Goal: Information Seeking & Learning: Learn about a topic

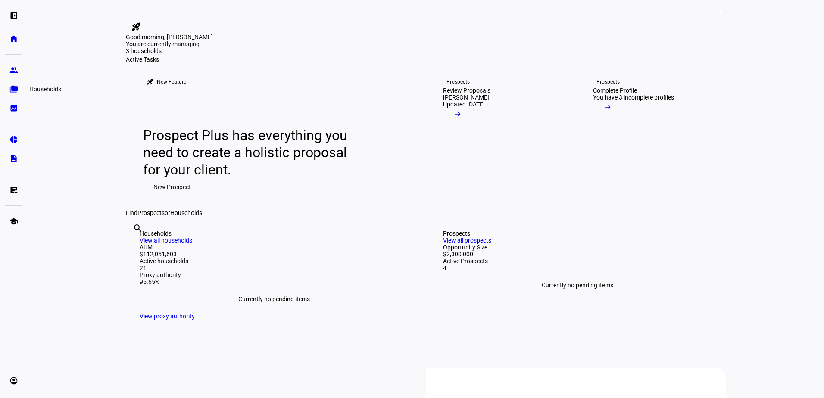
click at [18, 88] on link "folder_copy Households" at bounding box center [13, 89] width 17 height 17
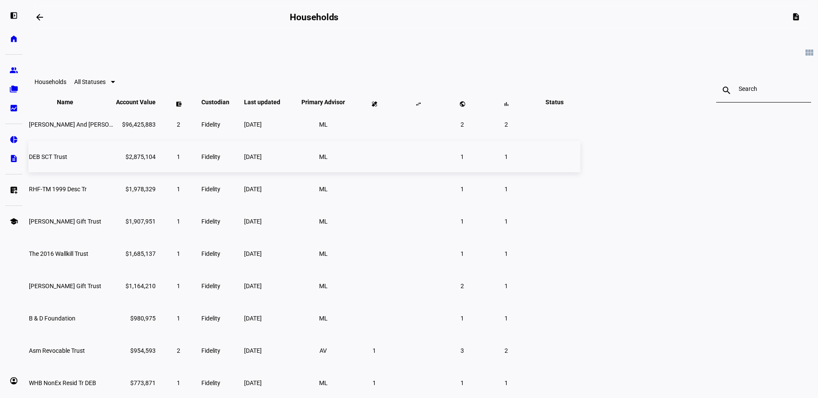
click at [67, 160] on span "DEB SCT Trust" at bounding box center [48, 156] width 38 height 7
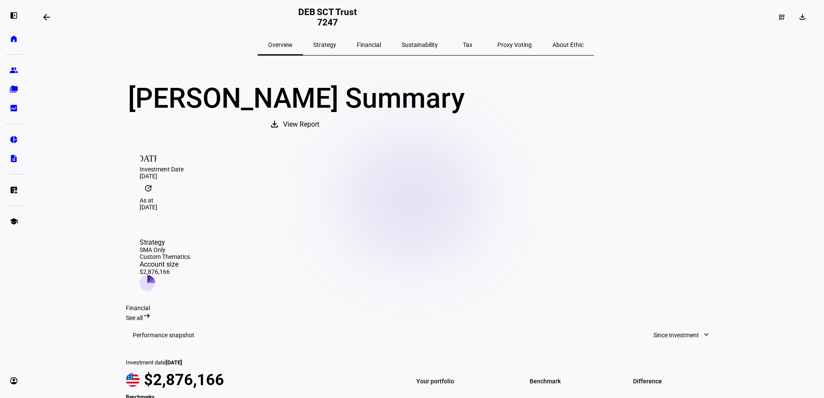
click at [413, 43] on span "Sustainability" at bounding box center [420, 45] width 36 height 6
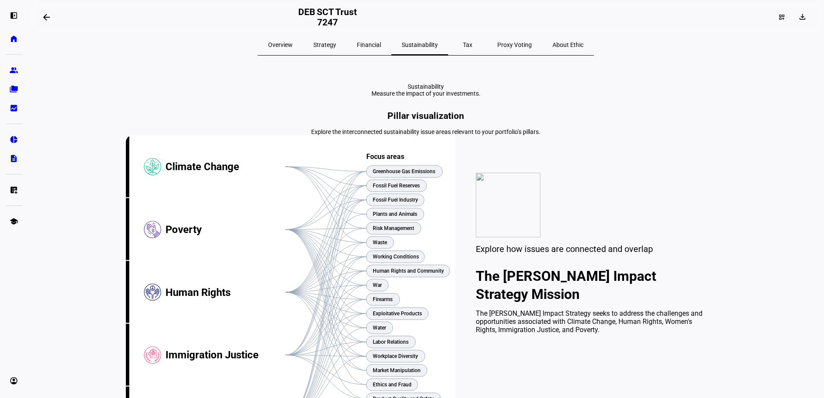
click at [336, 47] on span "Strategy" at bounding box center [324, 45] width 23 height 6
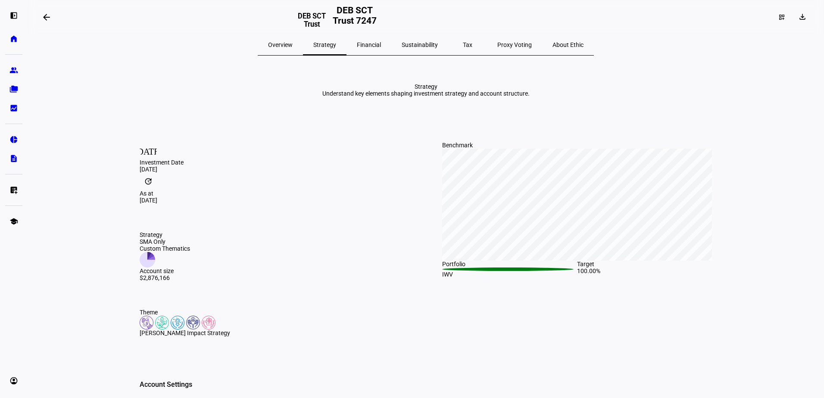
click at [293, 43] on span "Overview" at bounding box center [280, 45] width 25 height 6
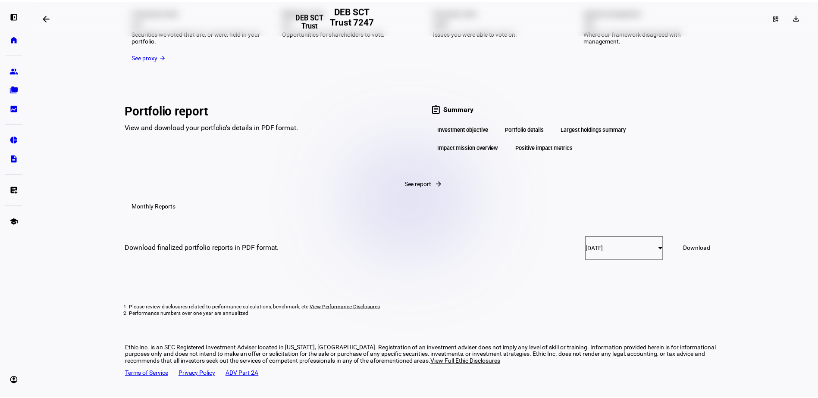
scroll to position [1552, 0]
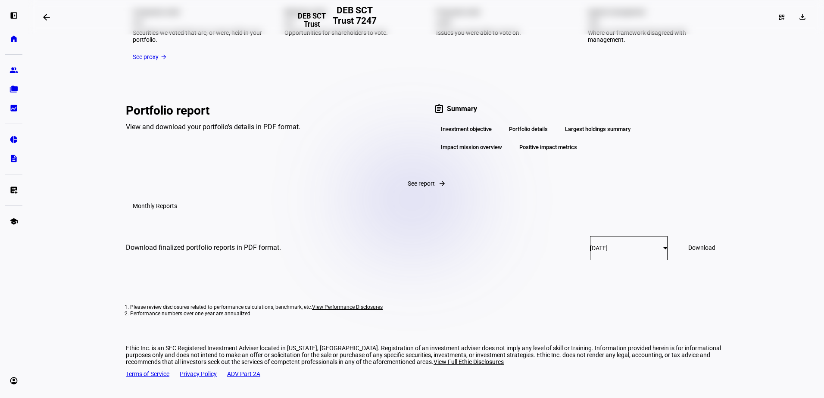
click at [452, 140] on div "Impact mission overview" at bounding box center [471, 147] width 75 height 15
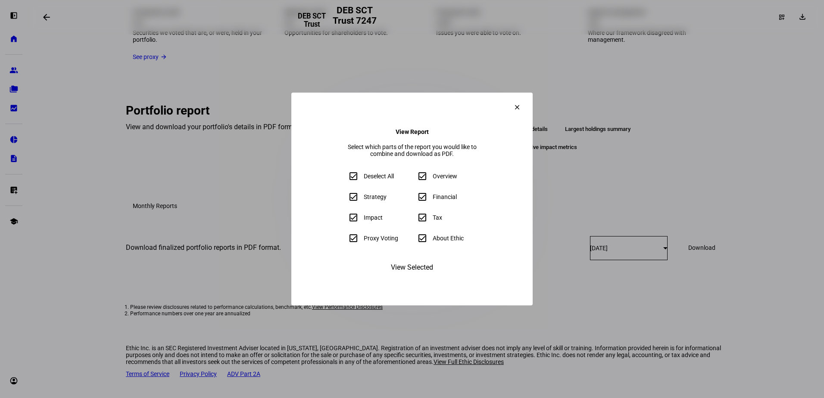
click at [416, 278] on span "View Selected" at bounding box center [412, 267] width 42 height 21
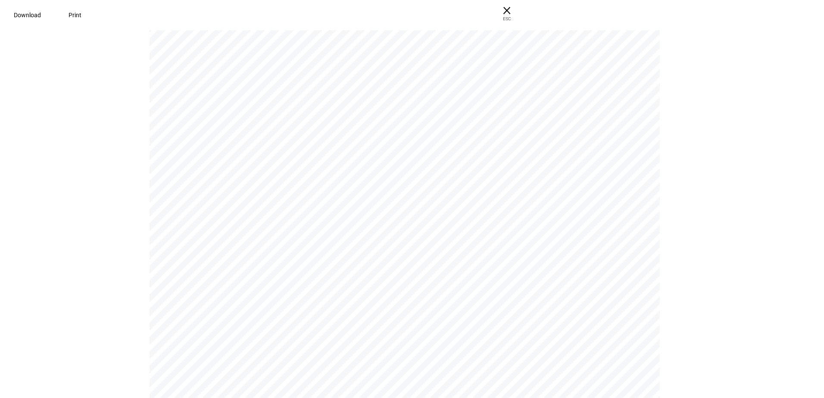
scroll to position [10377, 0]
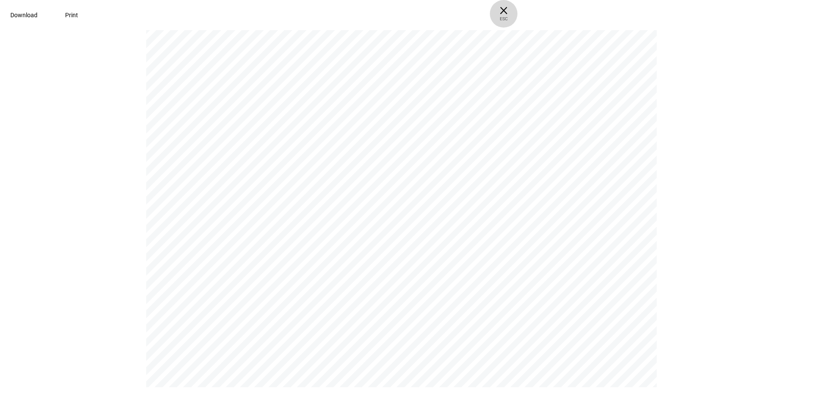
click at [517, 13] on span "× ESC" at bounding box center [504, 14] width 28 height 28
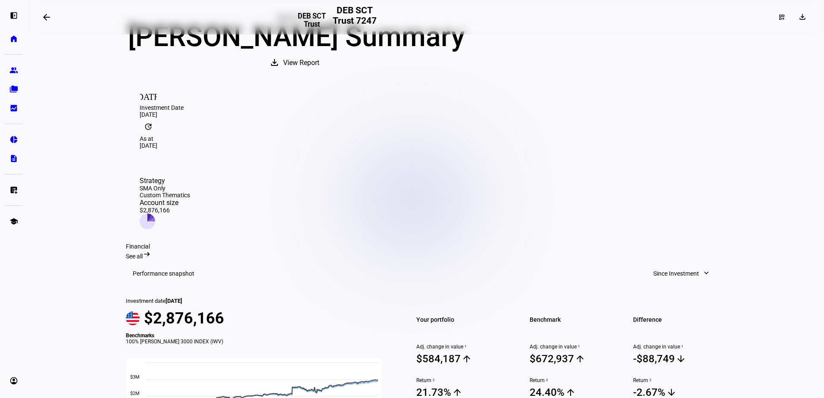
scroll to position [0, 0]
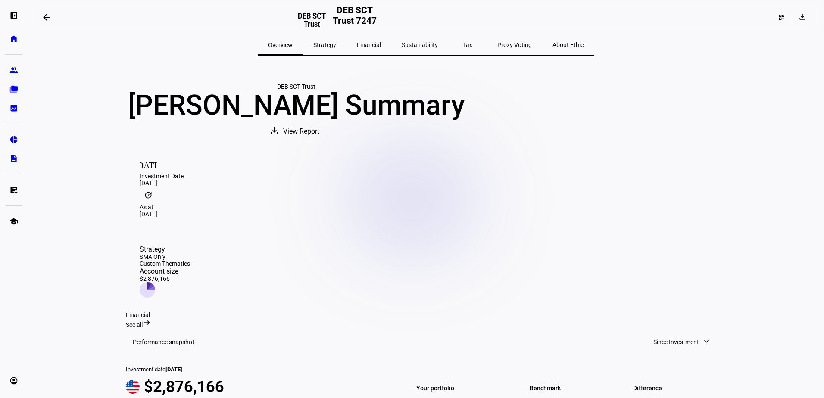
click at [336, 48] on span "Strategy" at bounding box center [324, 45] width 23 height 6
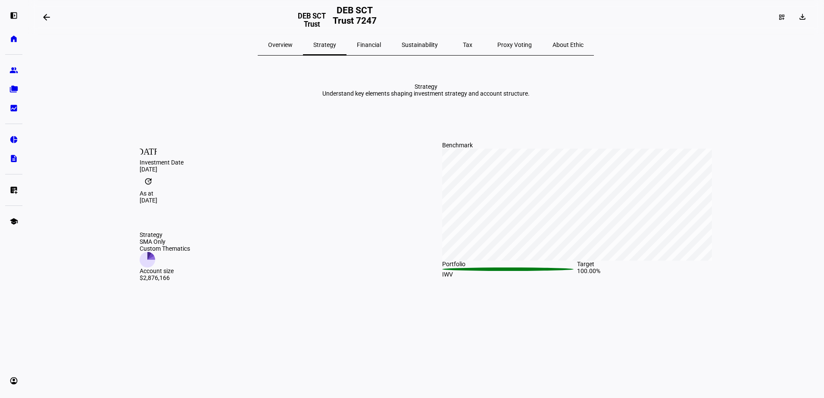
click at [377, 44] on span "Financial" at bounding box center [369, 45] width 24 height 6
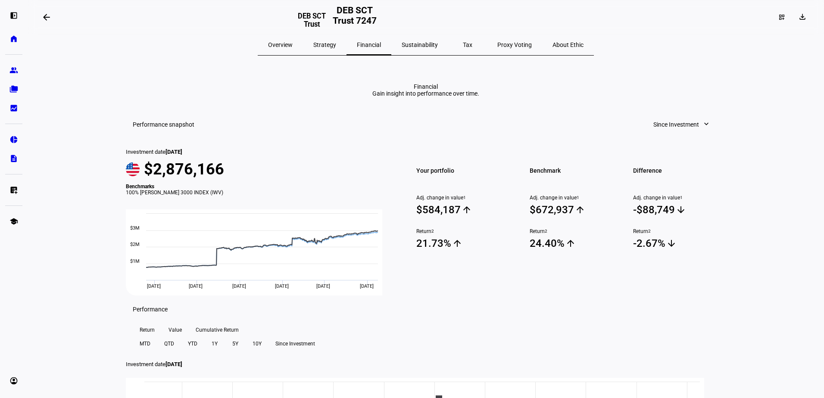
click at [425, 44] on span "Sustainability" at bounding box center [420, 45] width 36 height 6
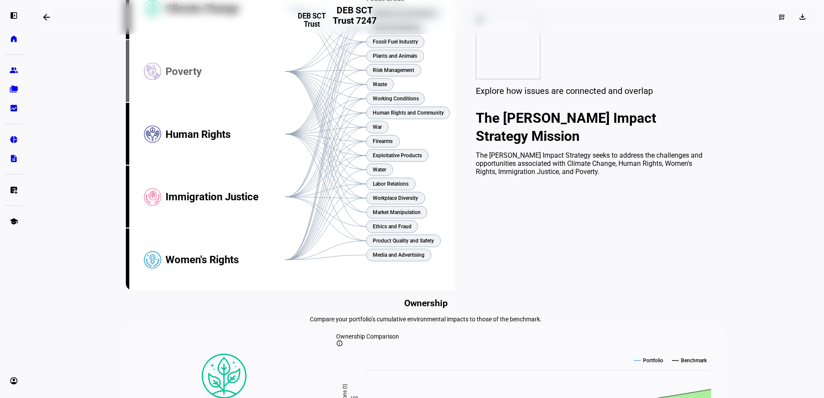
scroll to position [172, 0]
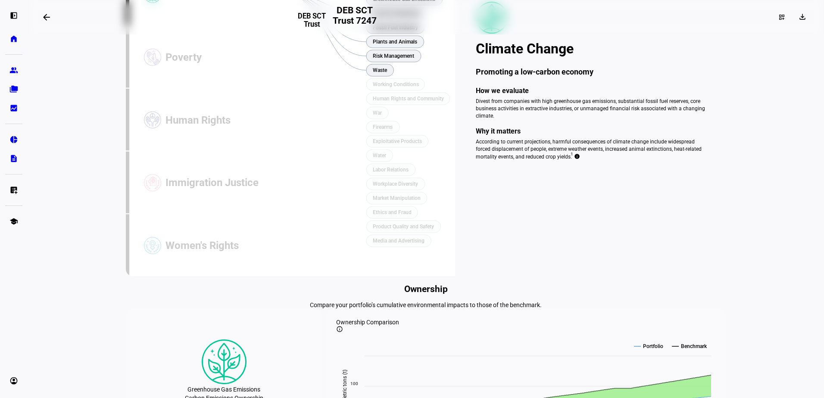
click at [100, 128] on eth-layout-page-content "arrow_backwards DEB SCT Trust DEB SCT Trust 7247 dashboard_customize download O…" at bounding box center [426, 199] width 797 height 398
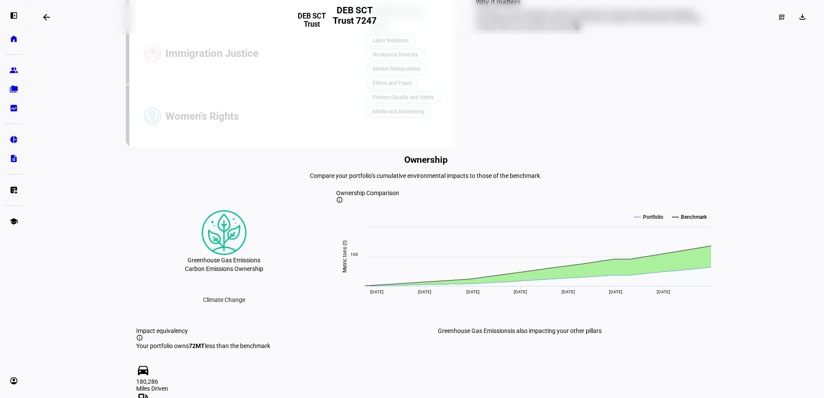
scroll to position [129, 0]
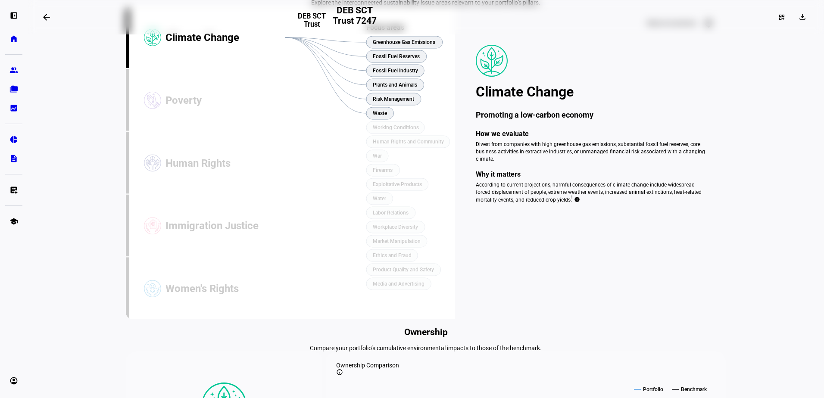
click at [179, 69] on div "Climate Change" at bounding box center [226, 37] width 120 height 63
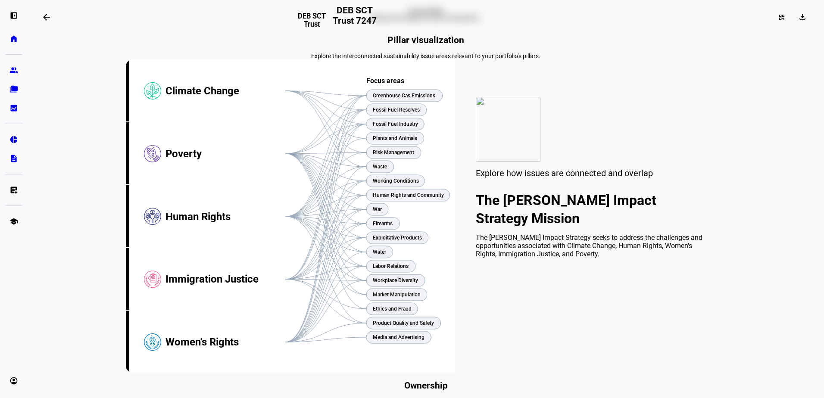
scroll to position [0, 0]
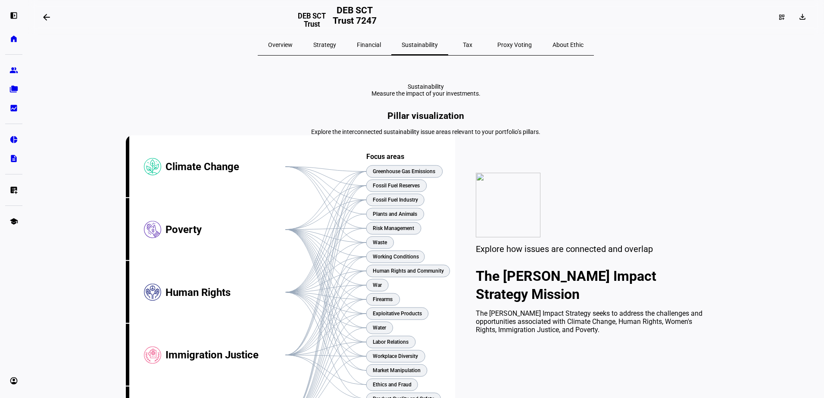
click at [293, 46] on span "Overview" at bounding box center [280, 45] width 25 height 6
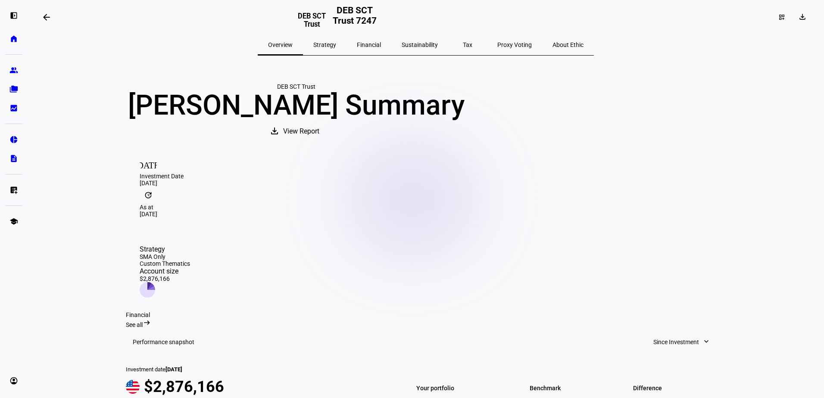
click at [336, 45] on span "Strategy" at bounding box center [324, 45] width 23 height 6
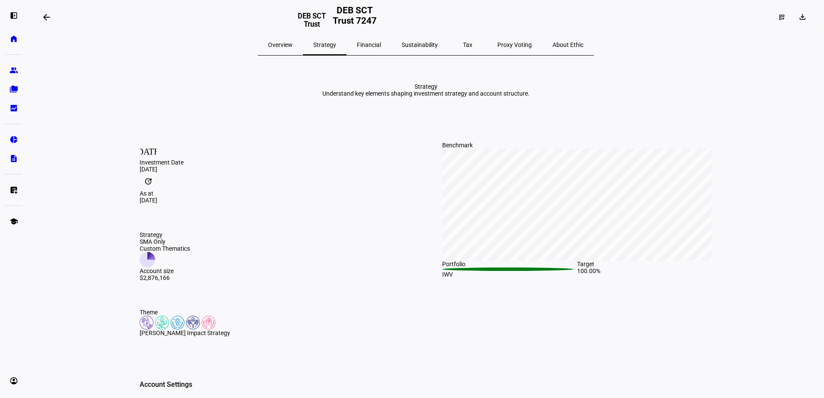
click at [418, 42] on span "Sustainability" at bounding box center [420, 45] width 36 height 6
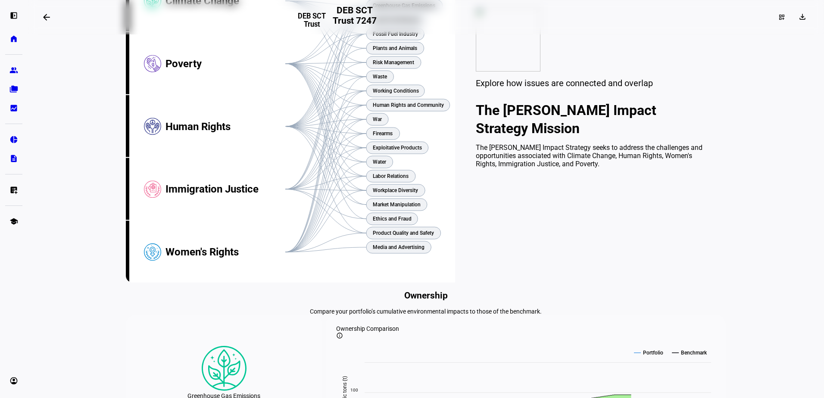
scroll to position [172, 0]
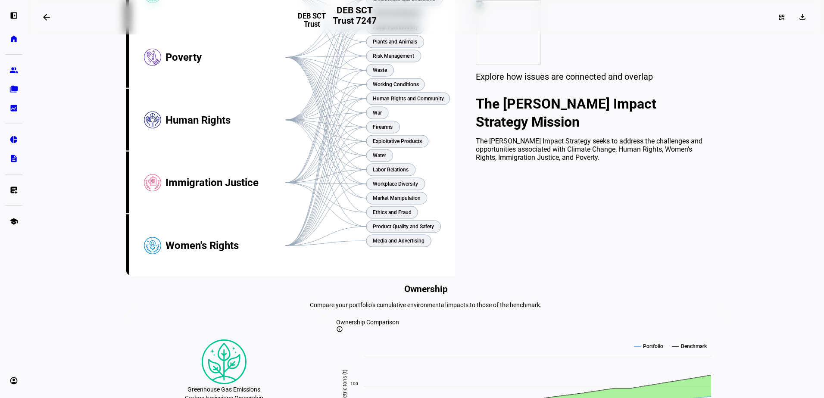
click at [545, 263] on div "Explore how issues are connected and overlap The Donna Barrows Impact Strategy …" at bounding box center [590, 113] width 271 height 300
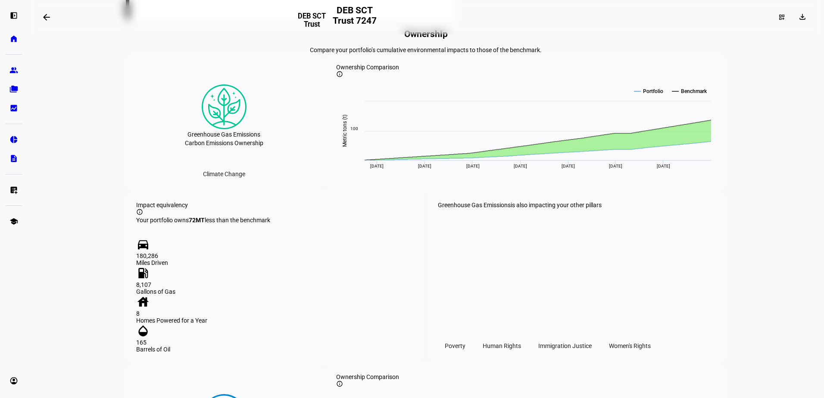
scroll to position [431, 0]
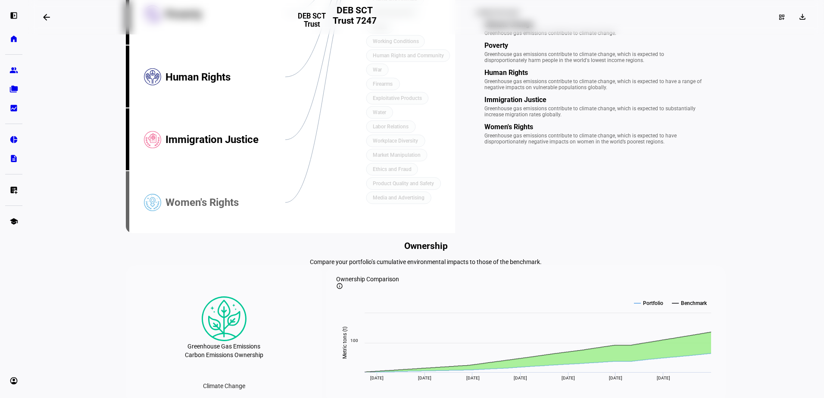
click at [205, 235] on div "Women's Rights" at bounding box center [226, 203] width 120 height 63
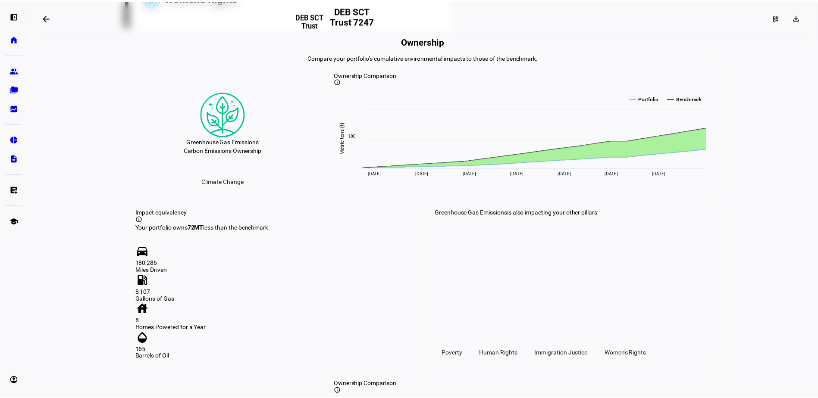
scroll to position [276, 0]
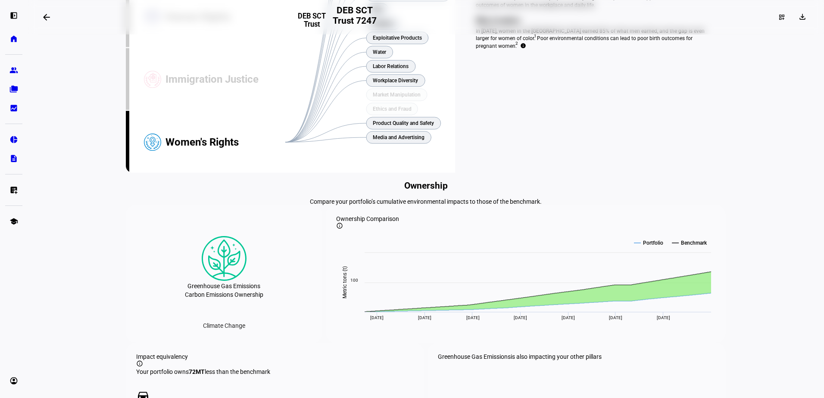
click at [8, 85] on link "folder_copy Households" at bounding box center [13, 89] width 17 height 17
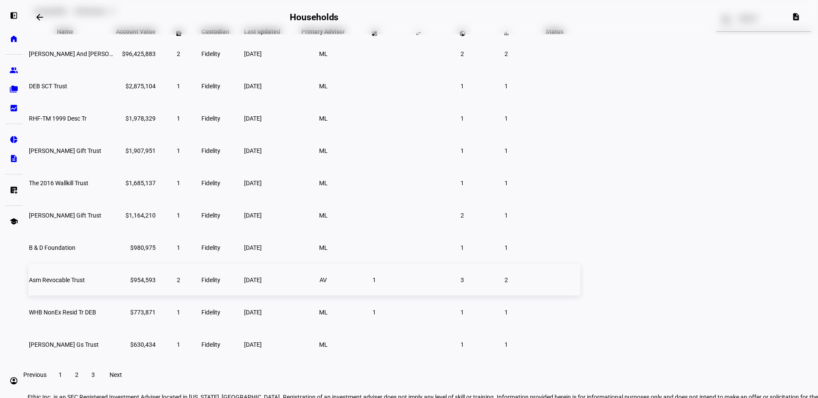
scroll to position [86, 0]
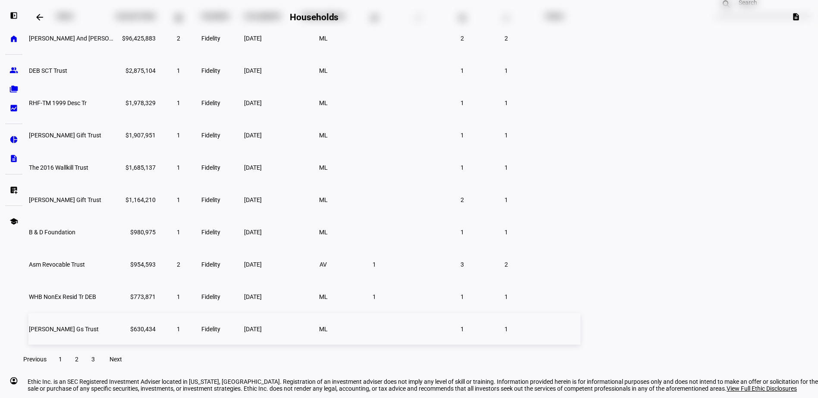
click at [99, 333] on span "Sidney Epstein Gs Trust" at bounding box center [64, 329] width 70 height 7
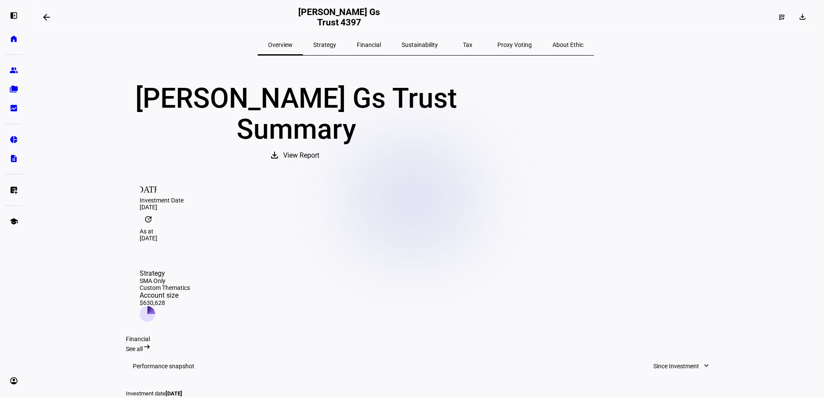
click at [412, 43] on span "Sustainability" at bounding box center [420, 45] width 36 height 6
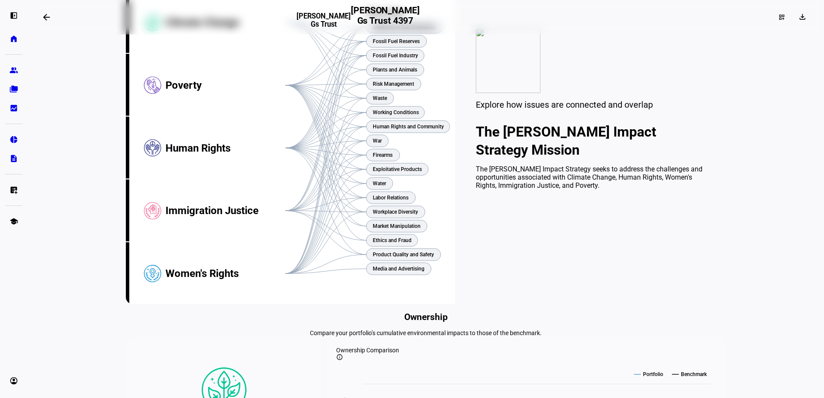
scroll to position [129, 0]
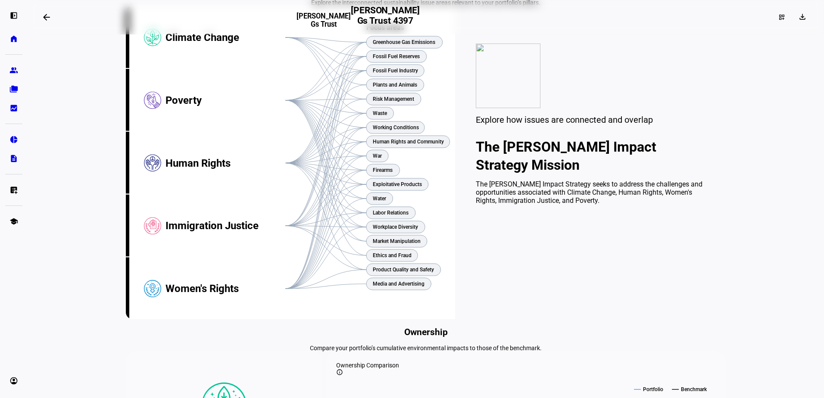
click at [771, 254] on eth-layout-page-content "arrow_backwards Sidney Epstein Gs Trust Sidney Epstein Gs Trust 4397 dashboard_…" at bounding box center [426, 199] width 797 height 398
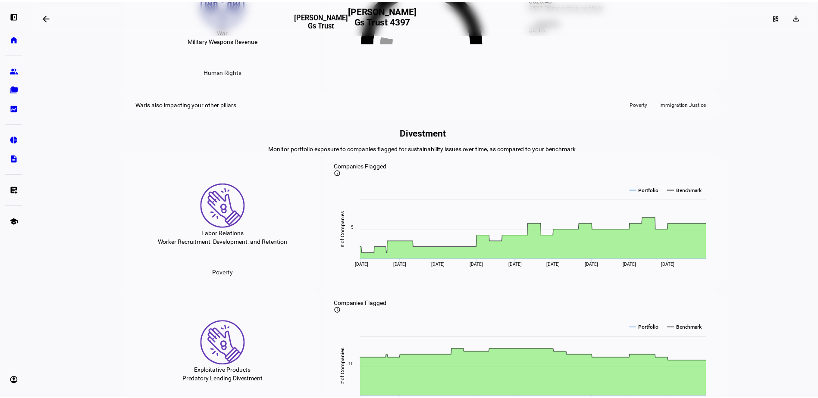
scroll to position [1224, 0]
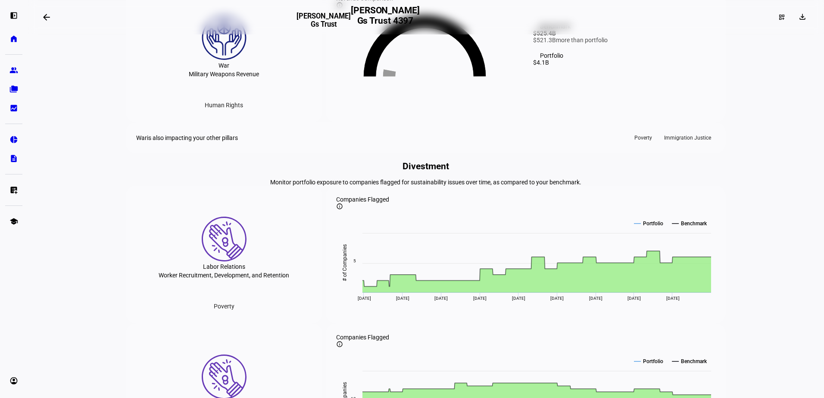
click at [47, 25] on span at bounding box center [46, 17] width 21 height 21
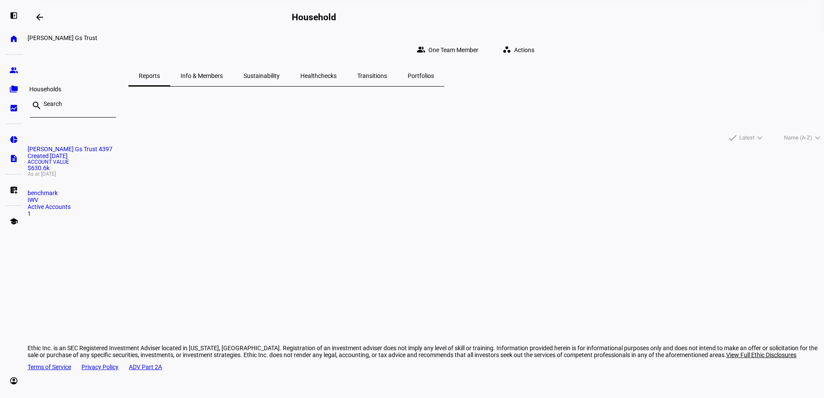
click at [7, 88] on link "folder_copy Households" at bounding box center [13, 89] width 17 height 17
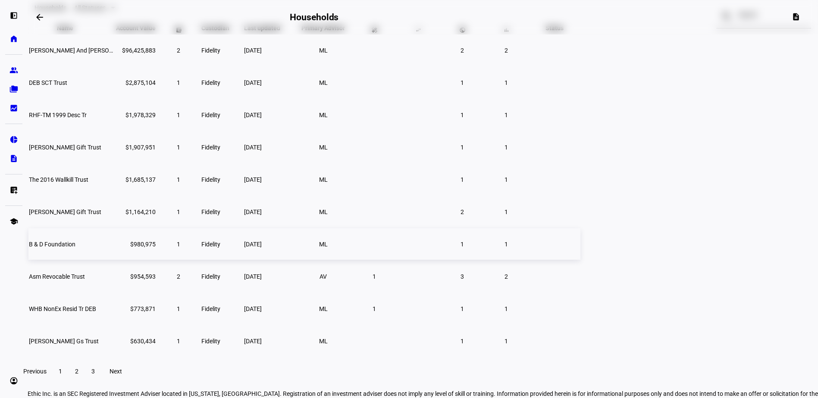
scroll to position [130, 0]
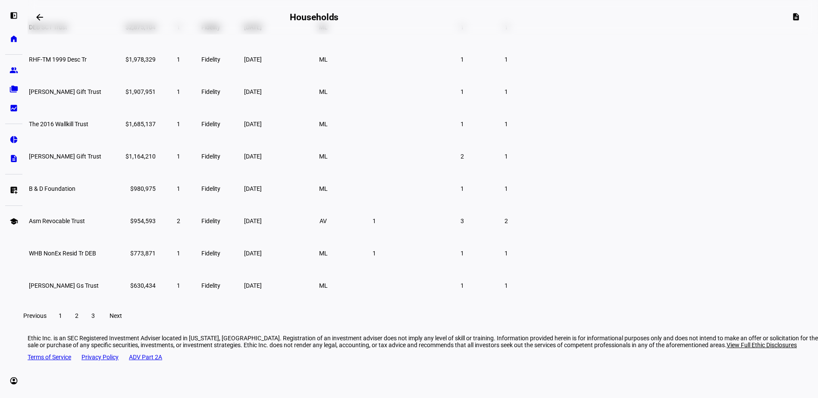
click at [84, 322] on span at bounding box center [77, 316] width 16 height 21
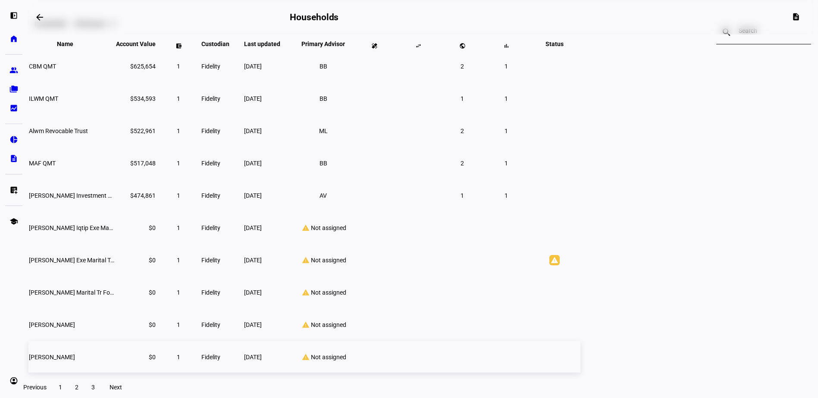
scroll to position [44, 0]
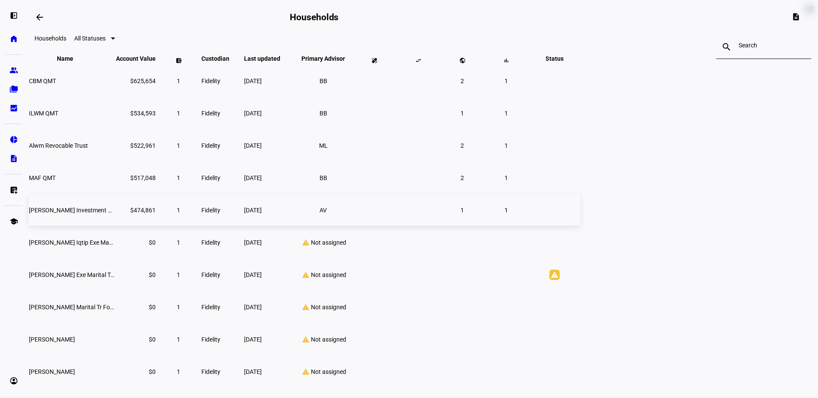
click at [122, 214] on span "[PERSON_NAME] Investment Trust" at bounding box center [75, 210] width 93 height 7
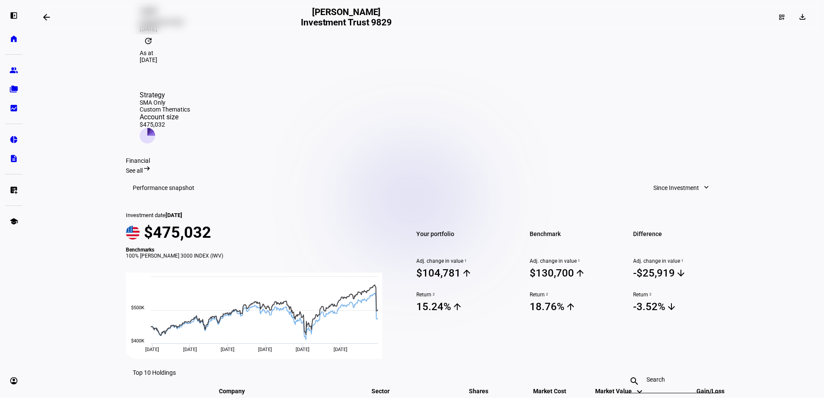
scroll to position [216, 0]
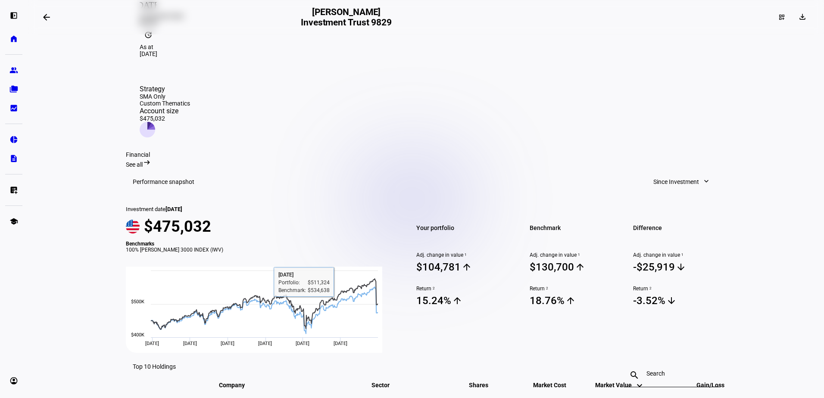
click at [654, 173] on span "Since Investment" at bounding box center [677, 181] width 46 height 17
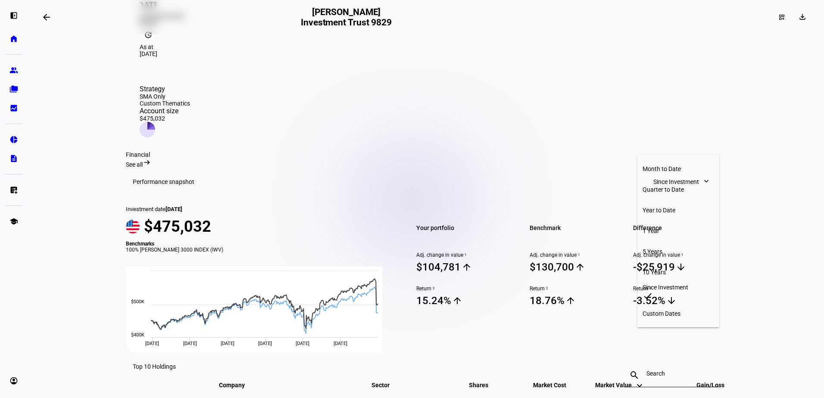
click at [660, 207] on div "Year to Date" at bounding box center [679, 210] width 72 height 7
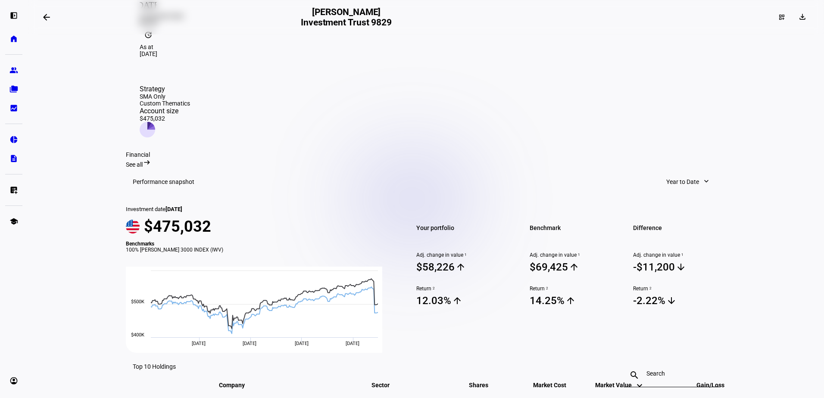
click at [704, 177] on mat-icon "expand_more" at bounding box center [706, 181] width 9 height 9
click at [698, 290] on div "Since Investment" at bounding box center [693, 293] width 72 height 7
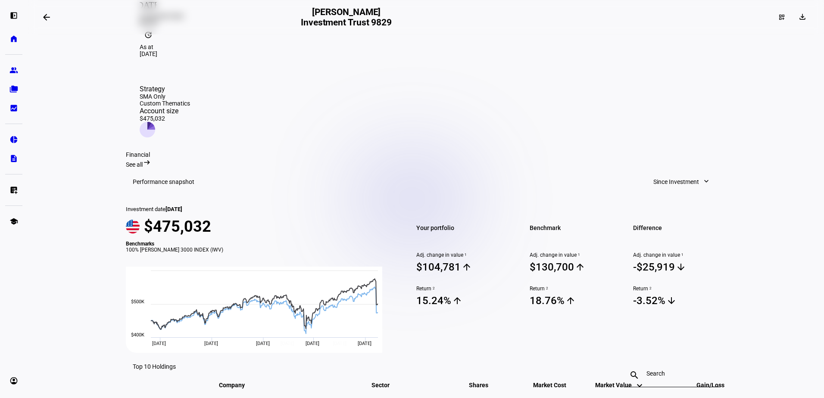
scroll to position [229, 0]
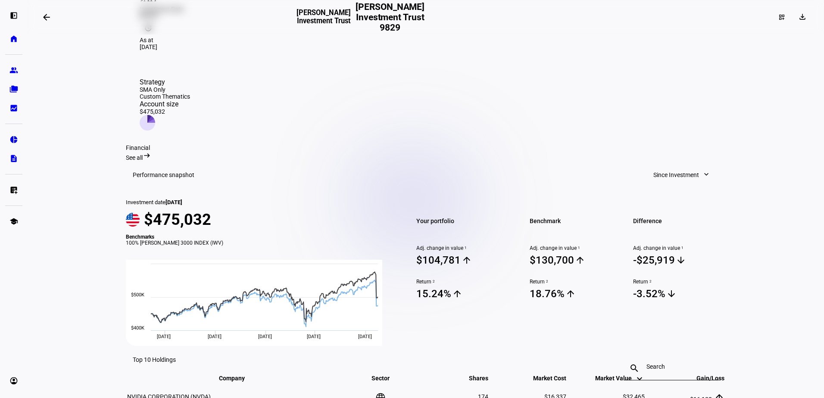
click at [663, 166] on span "Since Investment" at bounding box center [677, 174] width 46 height 17
click at [671, 207] on div "Year to Date" at bounding box center [679, 210] width 72 height 7
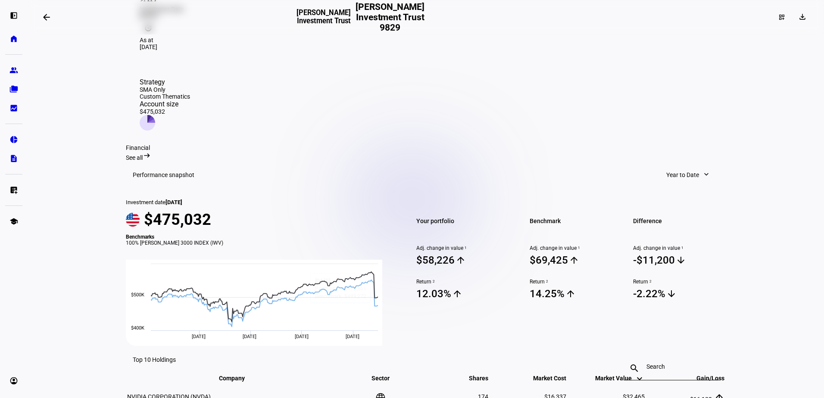
drag, startPoint x: 669, startPoint y: 138, endPoint x: 672, endPoint y: 141, distance: 4.7
click at [669, 161] on mat-toolbar "Performance snapshot Year to Date expand_more" at bounding box center [426, 175] width 600 height 28
click at [672, 166] on span "Year to Date" at bounding box center [682, 174] width 33 height 17
click at [677, 166] on div "Month to Date" at bounding box center [693, 169] width 72 height 7
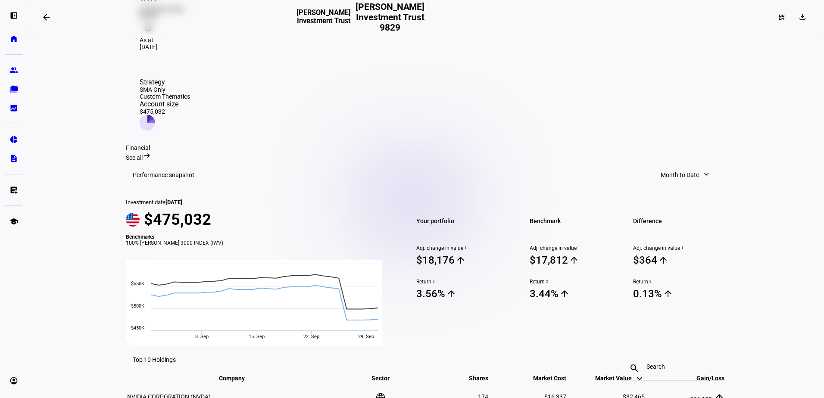
click at [678, 166] on span "Month to Date" at bounding box center [680, 174] width 38 height 17
click at [684, 200] on button "Year to Date" at bounding box center [687, 210] width 82 height 21
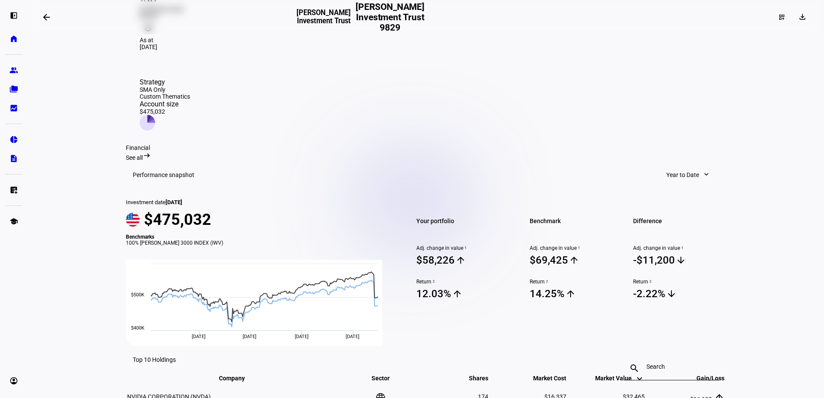
click at [673, 166] on span "Year to Date" at bounding box center [682, 174] width 33 height 17
click at [673, 221] on button "1 Year" at bounding box center [692, 231] width 82 height 21
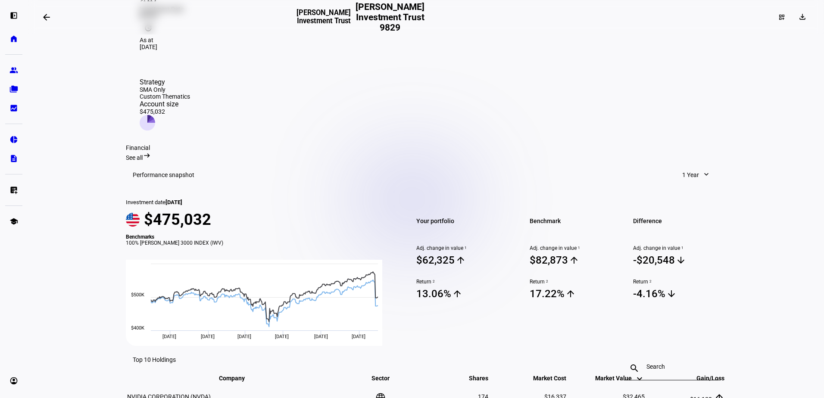
click at [690, 166] on span "1 Year" at bounding box center [690, 174] width 17 height 17
click at [697, 290] on div "Since Investment" at bounding box center [708, 293] width 72 height 7
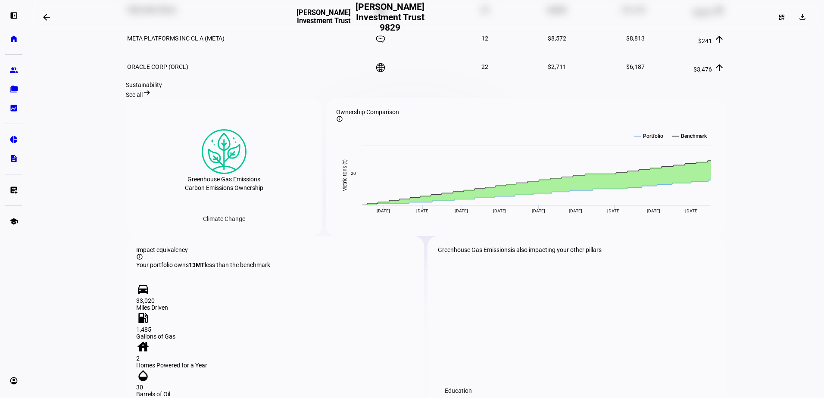
scroll to position [833, 0]
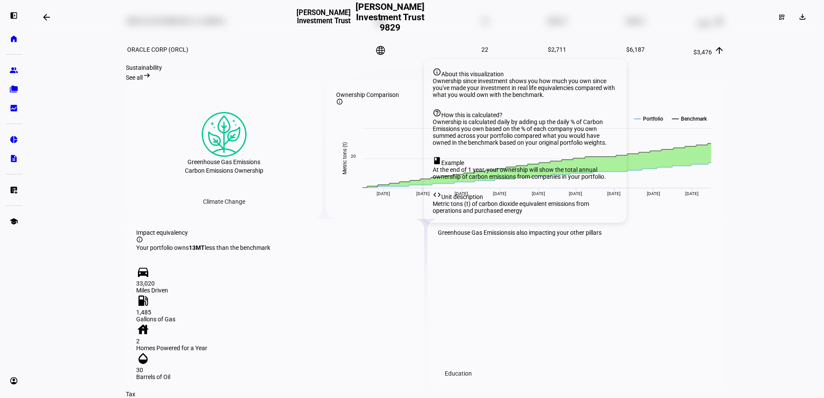
click at [343, 105] on mat-icon "info_outline" at bounding box center [339, 101] width 7 height 7
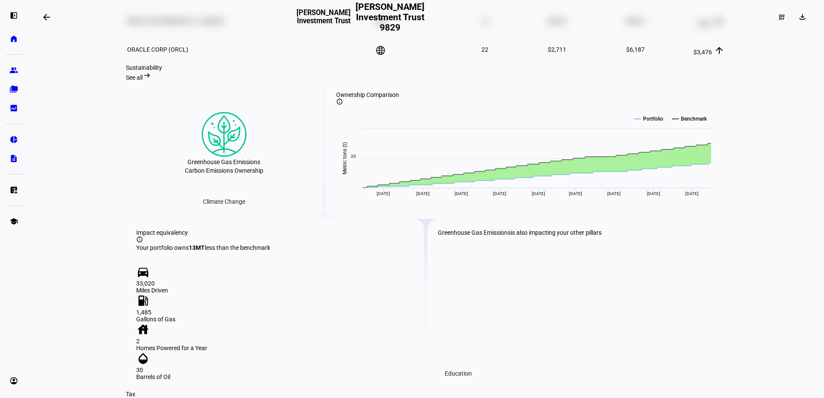
click at [408, 105] on div "Ownership Comparison info_outline" at bounding box center [525, 98] width 379 height 14
click at [343, 105] on mat-icon "info_outline" at bounding box center [339, 101] width 7 height 7
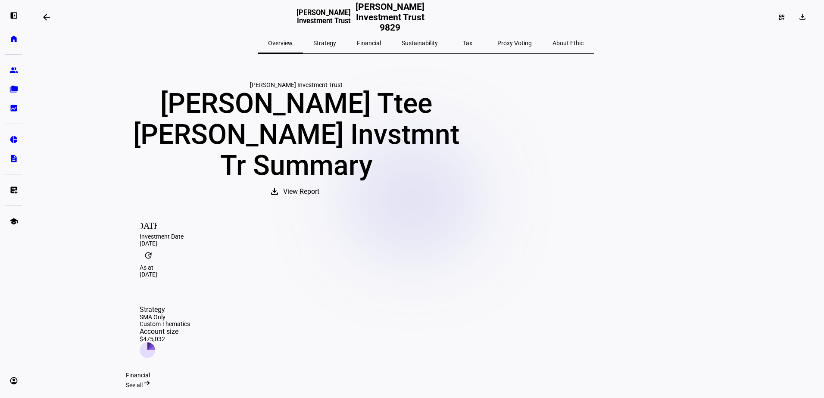
scroll to position [0, 0]
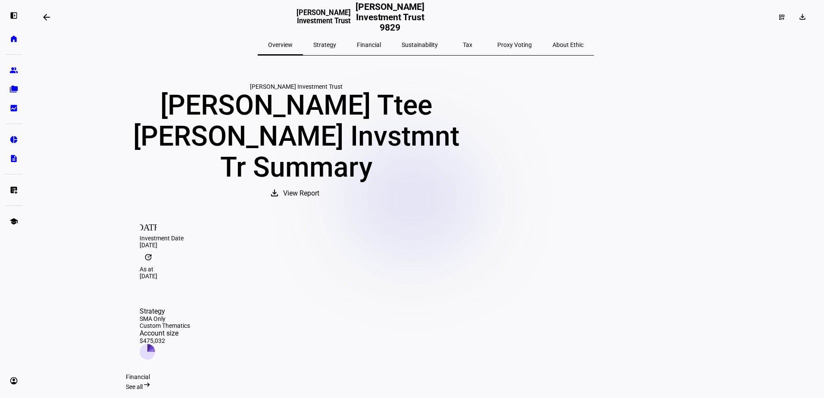
click at [402, 42] on div "Sustainability" at bounding box center [419, 44] width 57 height 21
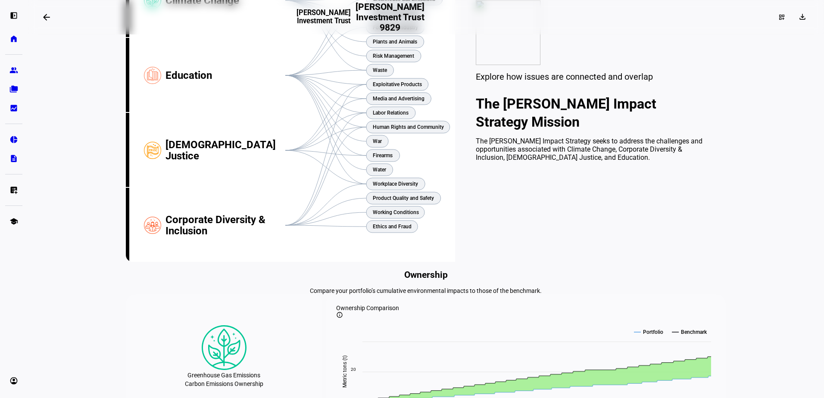
scroll to position [35, 0]
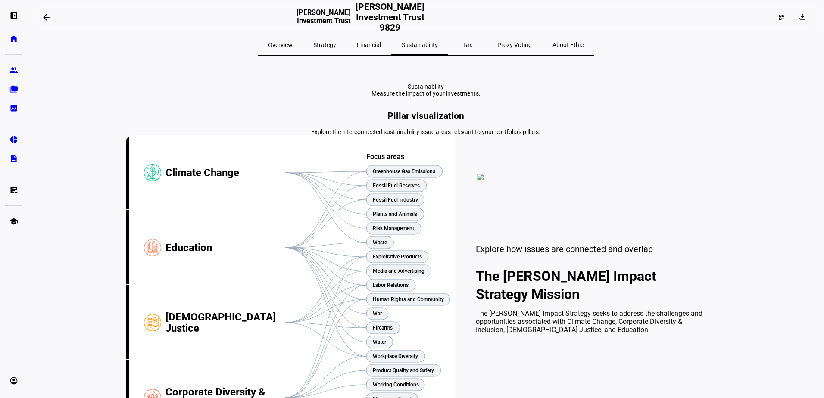
click at [293, 47] on span "Overview" at bounding box center [280, 45] width 25 height 6
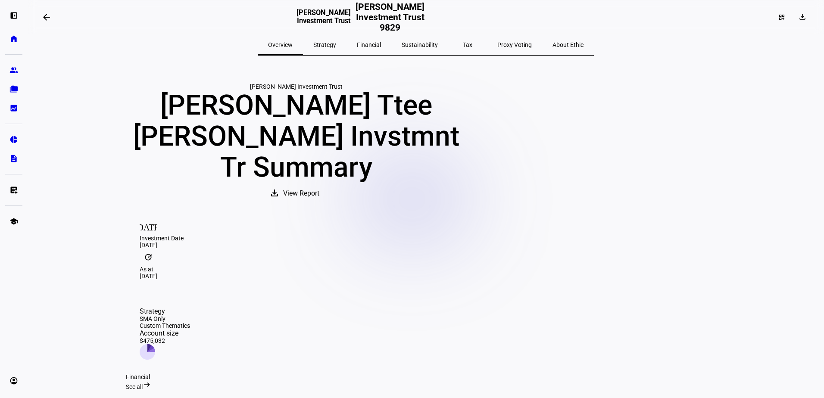
click at [336, 48] on span "Strategy" at bounding box center [324, 44] width 23 height 21
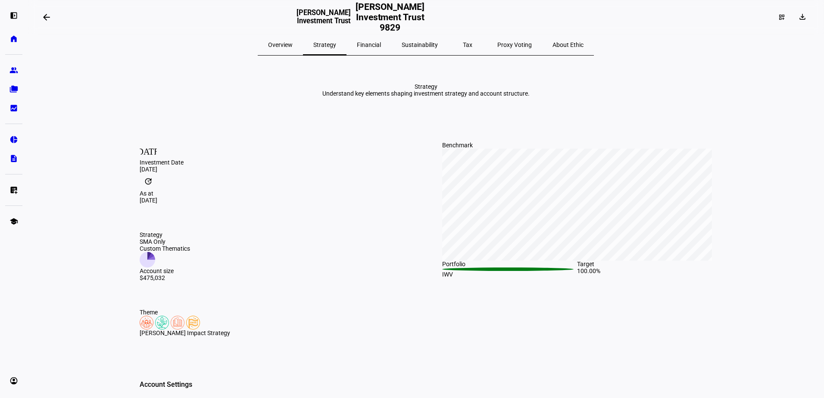
click at [381, 45] on span "Financial" at bounding box center [369, 45] width 24 height 6
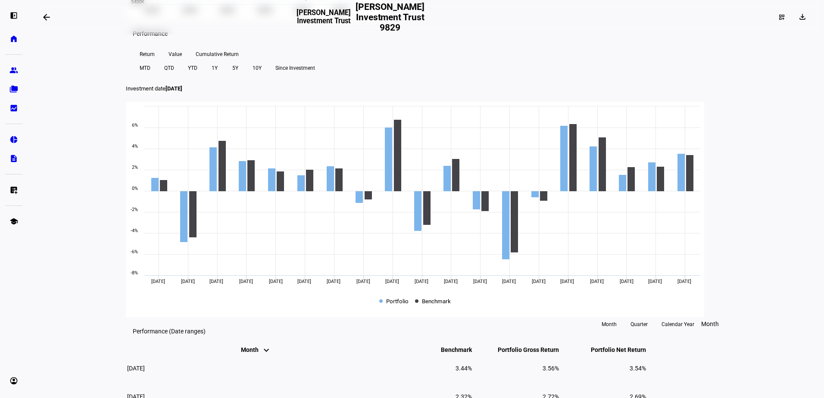
scroll to position [302, 0]
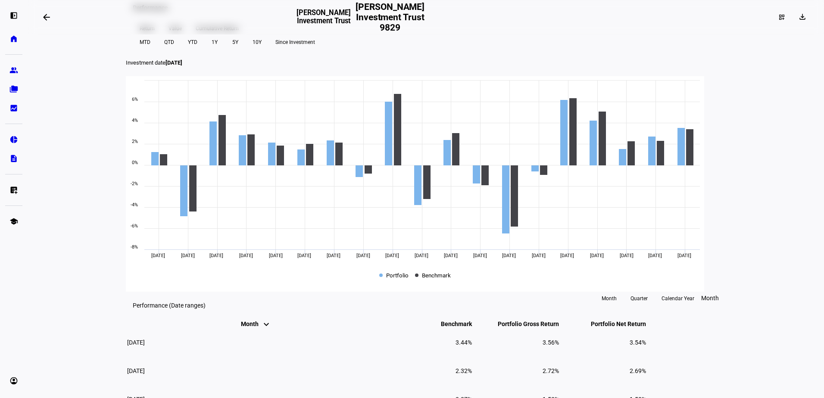
click at [150, 49] on span "MTD" at bounding box center [145, 42] width 11 height 14
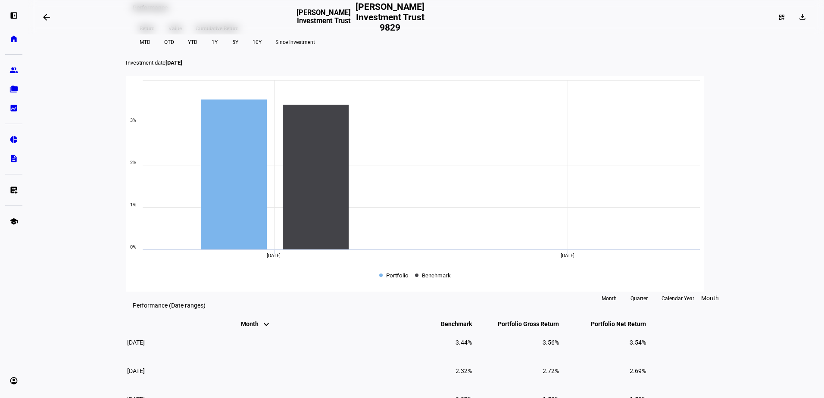
scroll to position [345, 0]
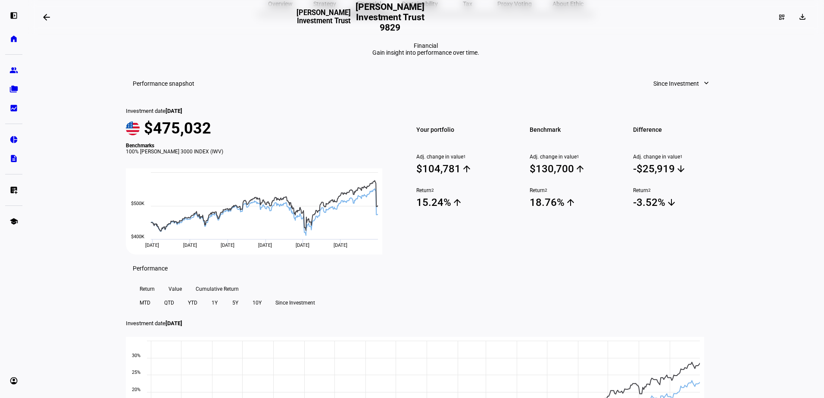
scroll to position [0, 0]
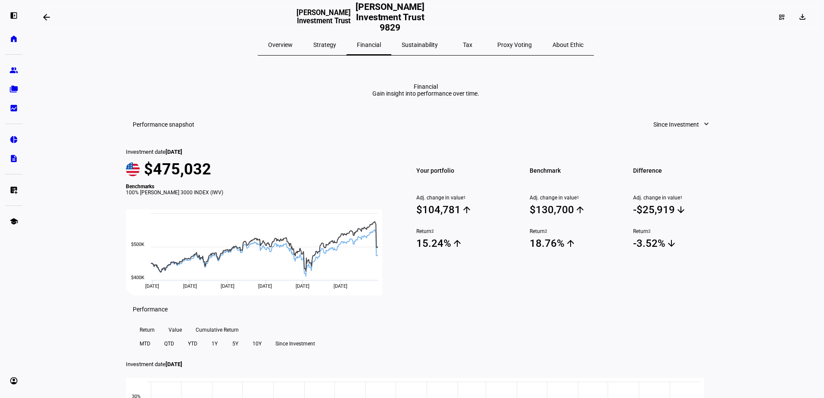
click at [429, 46] on span "Sustainability" at bounding box center [420, 45] width 36 height 6
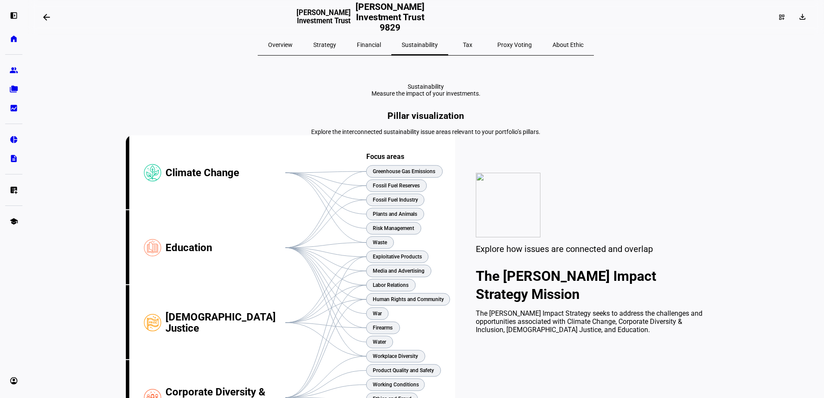
click at [742, 125] on eth-layout-page-content "arrow_backwards [PERSON_NAME] Investment Trust [PERSON_NAME] Investment Trust 9…" at bounding box center [426, 199] width 797 height 398
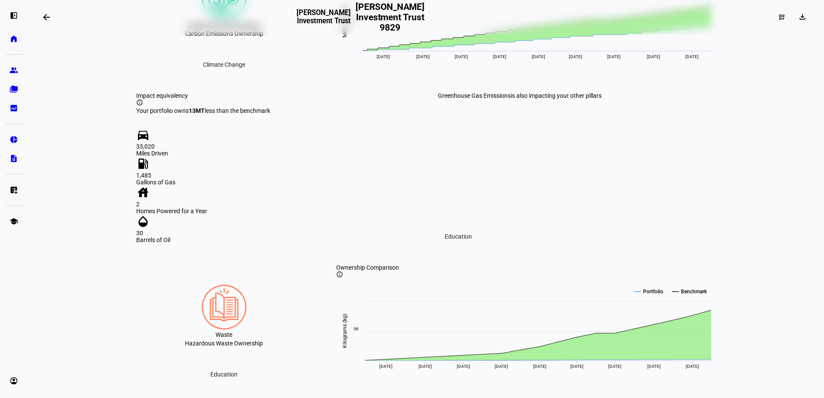
scroll to position [503, 0]
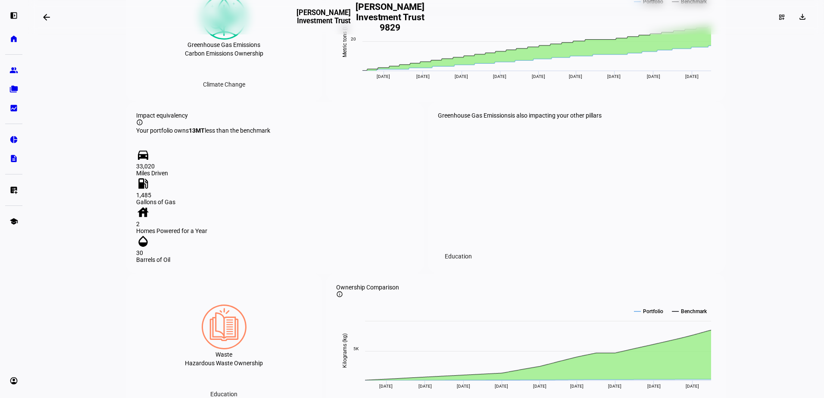
click at [561, 245] on div "Greenhouse Gas Emissions is also impacting your other pillars Education" at bounding box center [577, 187] width 278 height 151
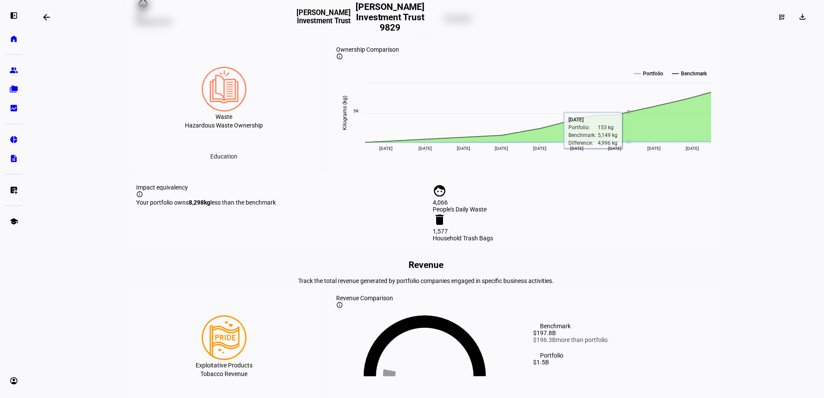
scroll to position [762, 0]
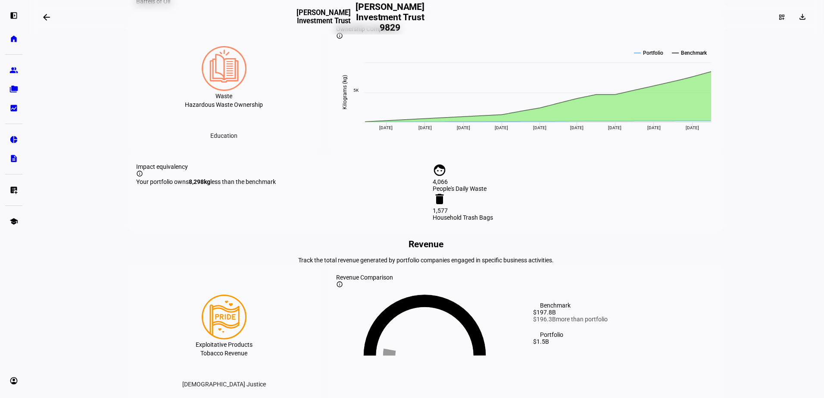
click at [146, 281] on div "Pillar visualization Explore the interconnected sustainability issue areas rele…" at bounding box center [426, 321] width 600 height 1944
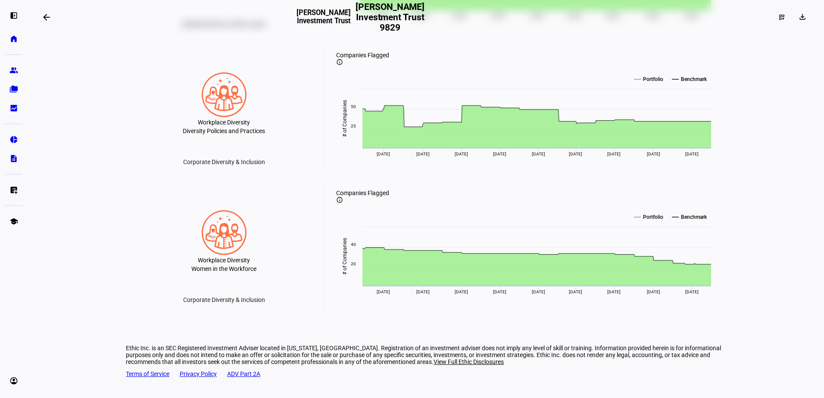
scroll to position [1926, 0]
click at [238, 301] on div "Corporate Diversity & Inclusion" at bounding box center [224, 300] width 96 height 14
drag, startPoint x: 90, startPoint y: 202, endPoint x: 100, endPoint y: 204, distance: 9.8
click at [90, 202] on eth-layout-page-content "arrow_backwards [PERSON_NAME] Investment Trust [PERSON_NAME] Investment Trust 9…" at bounding box center [426, 199] width 797 height 398
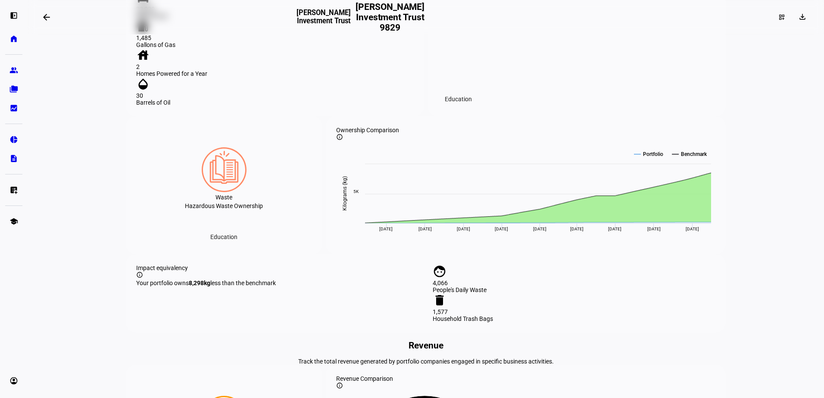
scroll to position [675, 0]
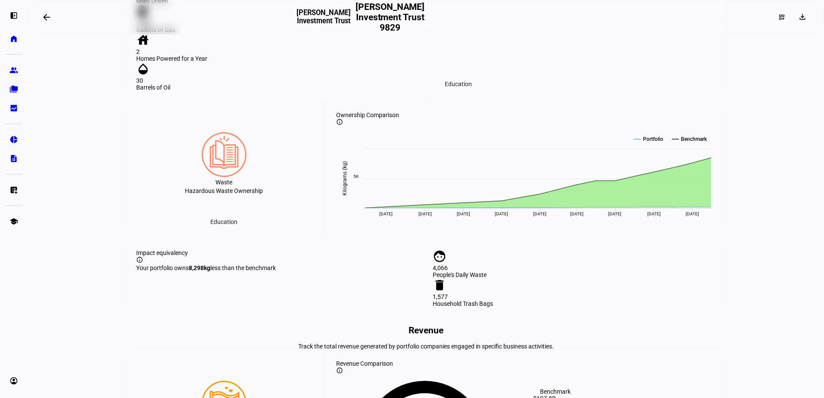
click at [95, 250] on eth-layout-page-content "arrow_backwards [PERSON_NAME] Investment Trust [PERSON_NAME] Investment Trust 9…" at bounding box center [426, 199] width 797 height 398
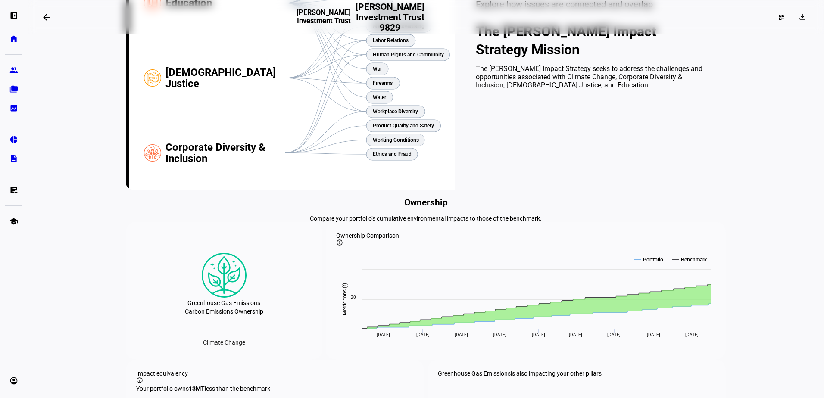
scroll to position [158, 0]
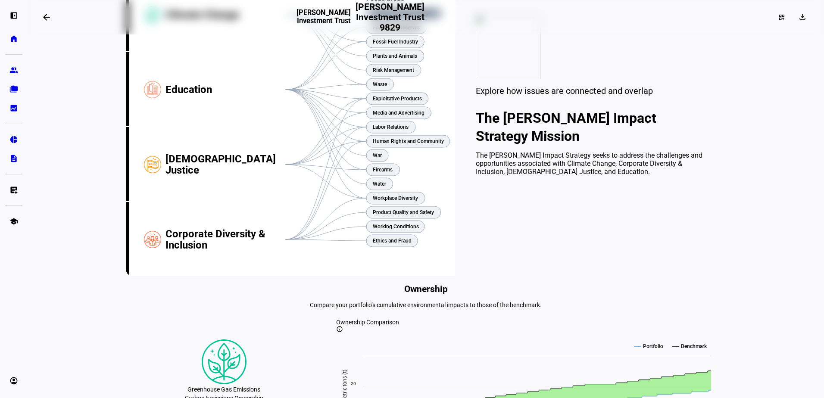
click at [393, 16] on text "Greenhouse Gas Emissions" at bounding box center [404, 13] width 63 height 6
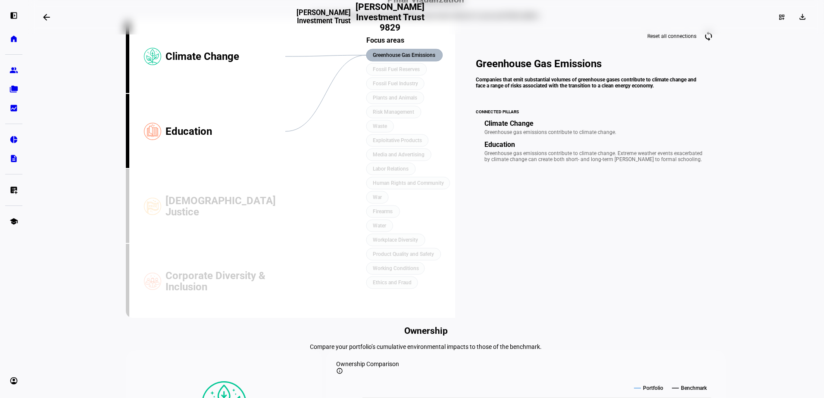
scroll to position [115, 0]
click at [387, 59] on text "Greenhouse Gas Emissions" at bounding box center [404, 56] width 63 height 6
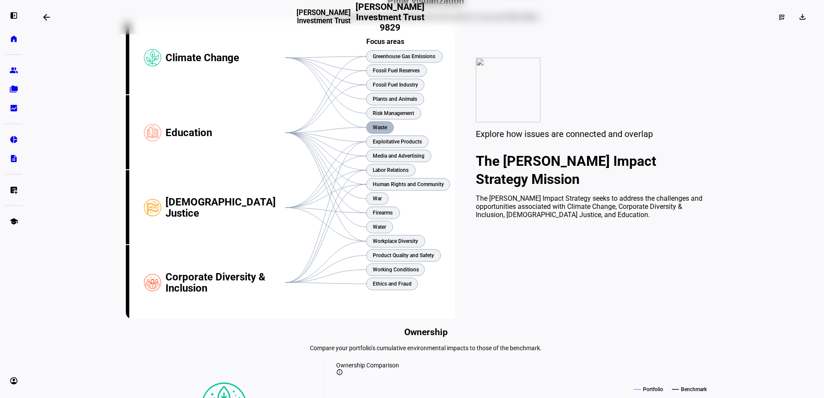
click at [380, 134] on rect at bounding box center [379, 128] width 27 height 12
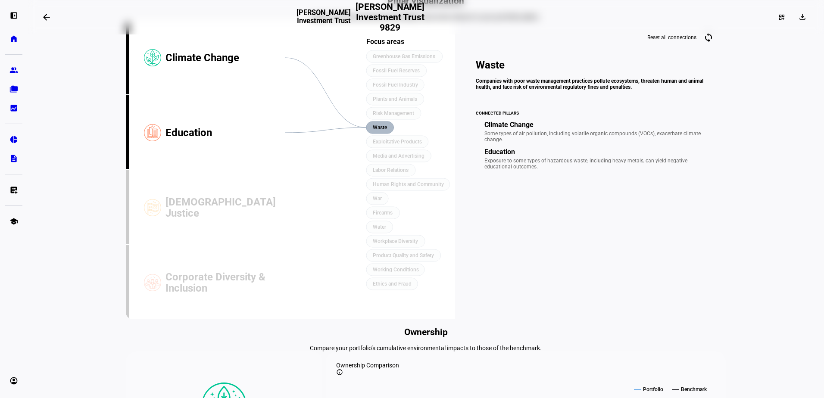
click at [381, 131] on text "Waste" at bounding box center [380, 128] width 15 height 6
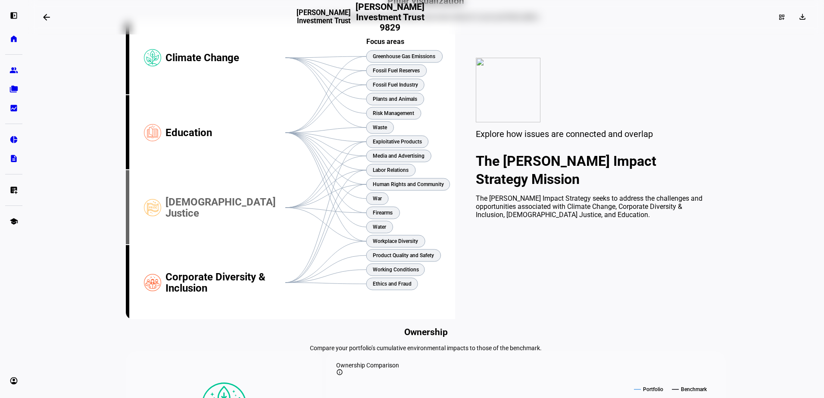
click at [195, 245] on div "[DEMOGRAPHIC_DATA] Justice" at bounding box center [226, 207] width 120 height 75
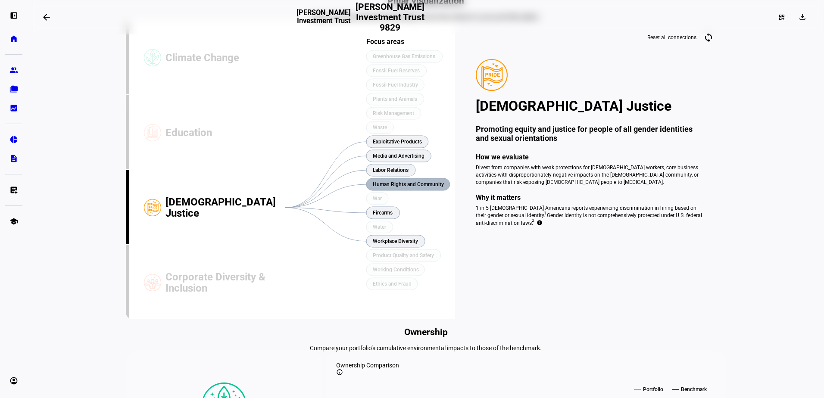
click at [393, 188] on text "Human Rights and Community" at bounding box center [408, 184] width 71 height 6
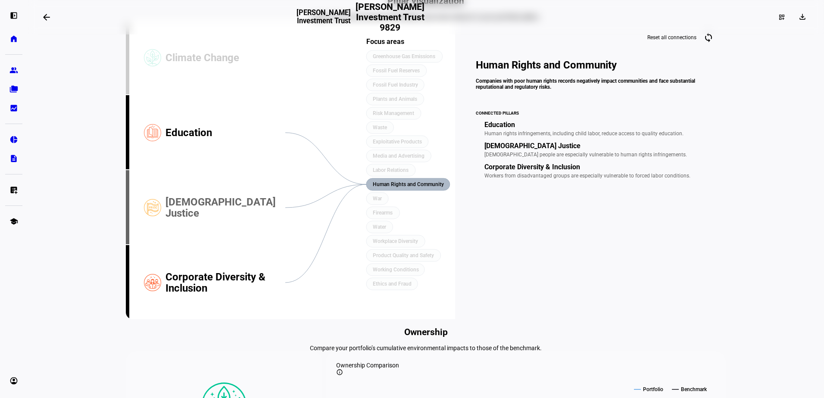
click at [207, 245] on div "[DEMOGRAPHIC_DATA] Justice" at bounding box center [226, 207] width 120 height 75
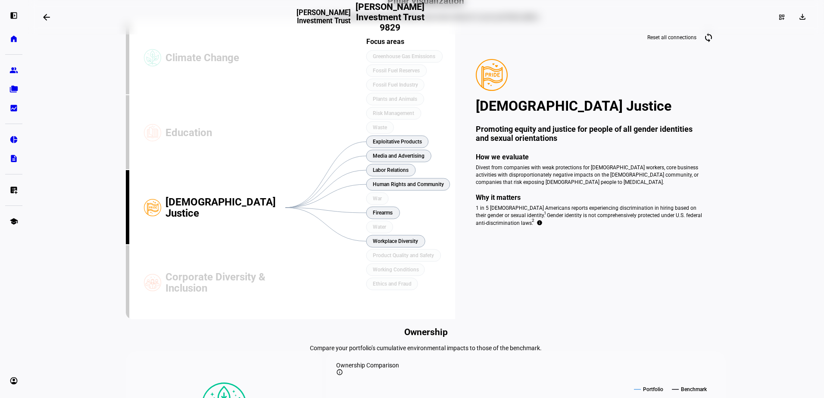
click at [199, 245] on div "[DEMOGRAPHIC_DATA] Justice" at bounding box center [226, 207] width 120 height 75
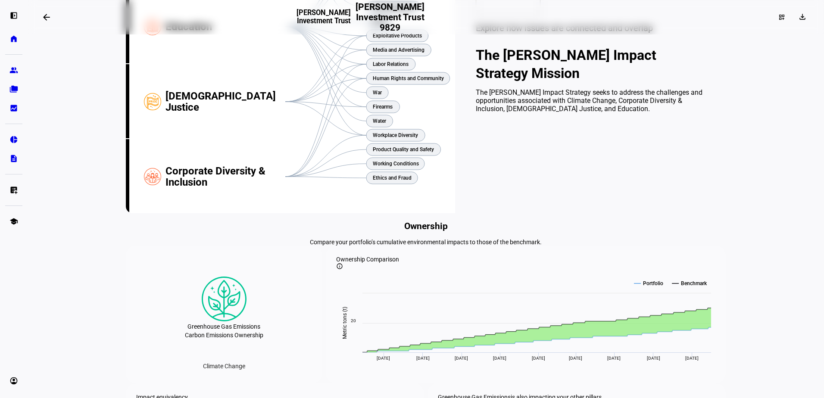
scroll to position [201, 0]
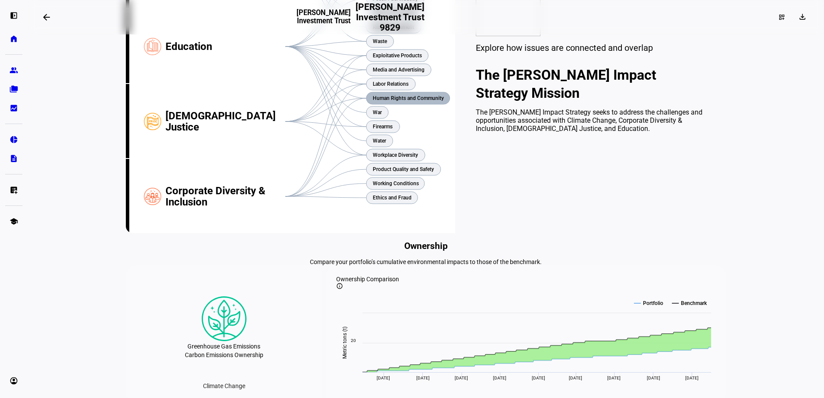
click at [410, 101] on text "Human Rights and Community" at bounding box center [408, 98] width 71 height 6
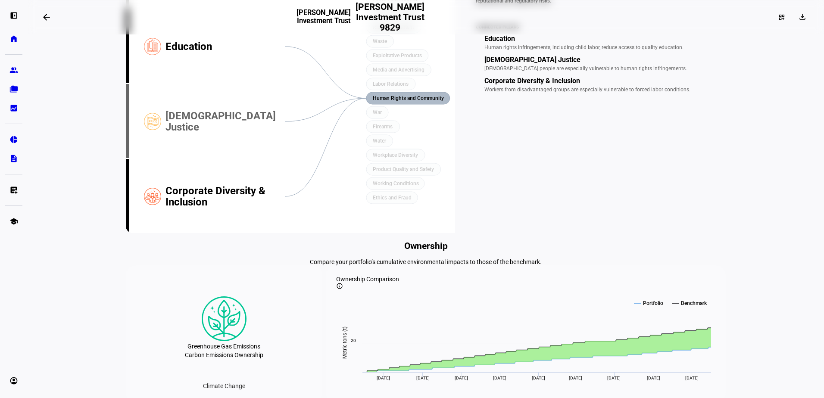
click at [169, 159] on div "[DEMOGRAPHIC_DATA] Justice" at bounding box center [226, 121] width 120 height 75
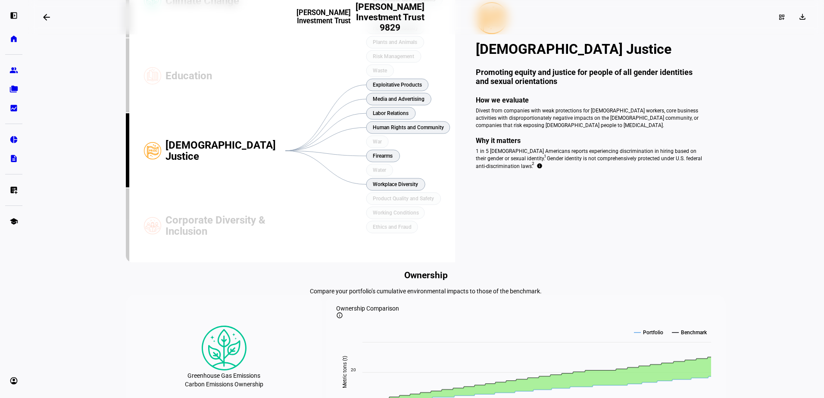
scroll to position [72, 0]
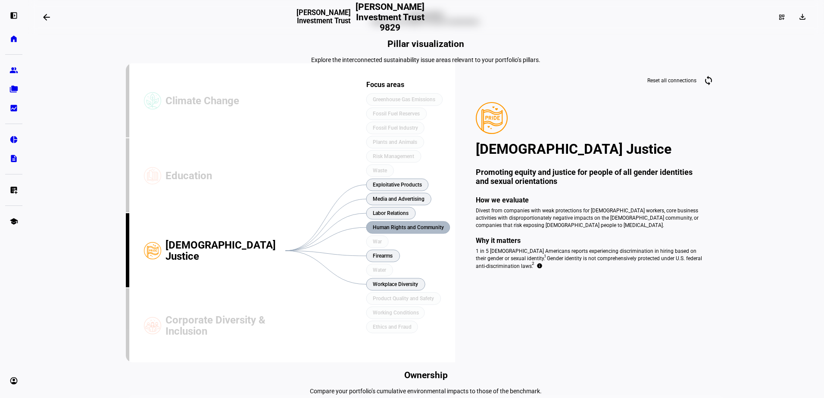
click at [415, 231] on text "Human Rights and Community" at bounding box center [408, 228] width 71 height 6
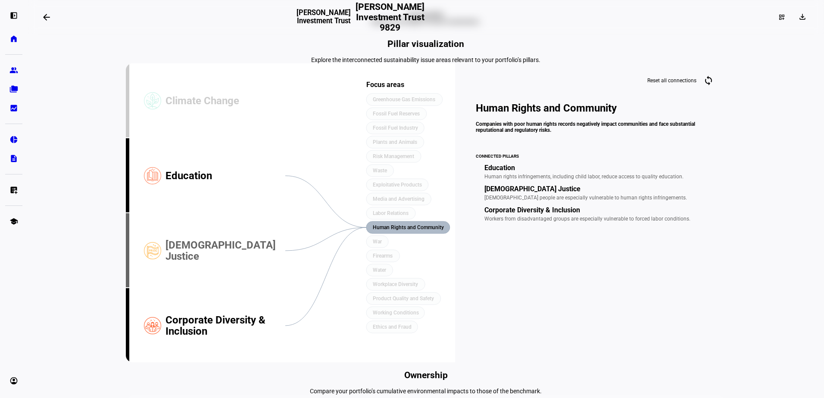
click at [209, 288] on div "[DEMOGRAPHIC_DATA] Justice" at bounding box center [226, 250] width 120 height 75
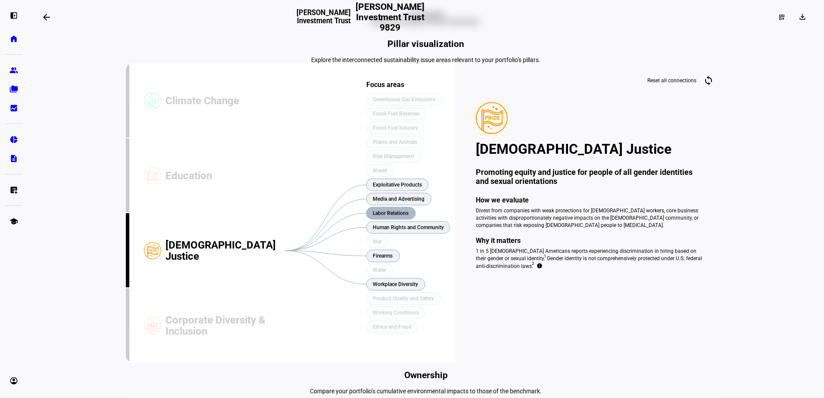
click at [379, 216] on text "Labor Relations" at bounding box center [391, 213] width 36 height 6
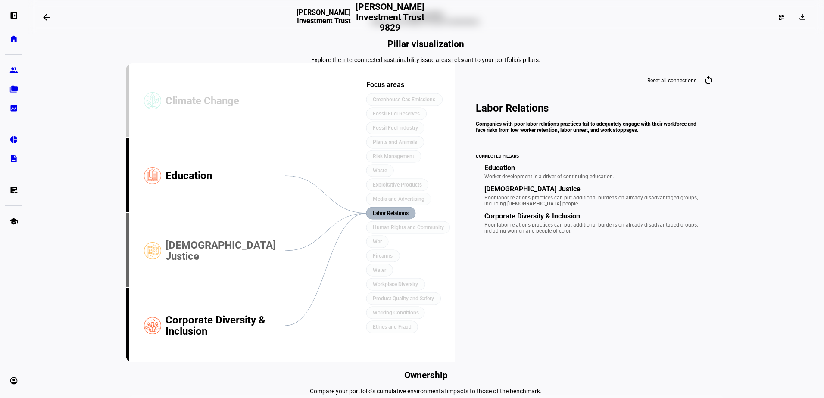
click at [242, 288] on div "[DEMOGRAPHIC_DATA] Justice" at bounding box center [226, 250] width 120 height 75
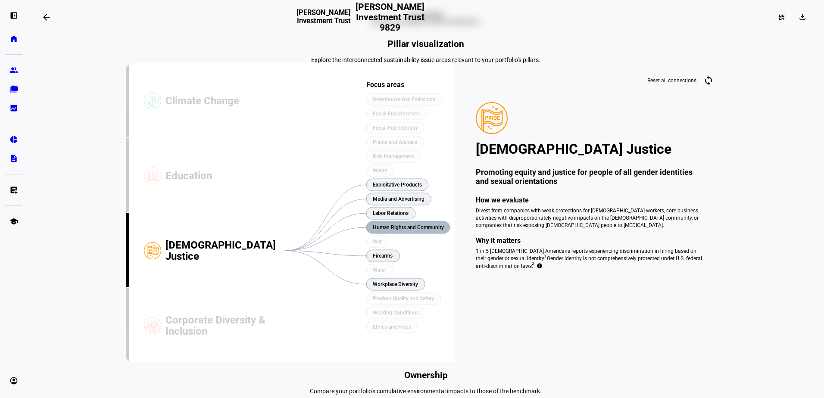
click at [390, 234] on rect at bounding box center [408, 228] width 84 height 12
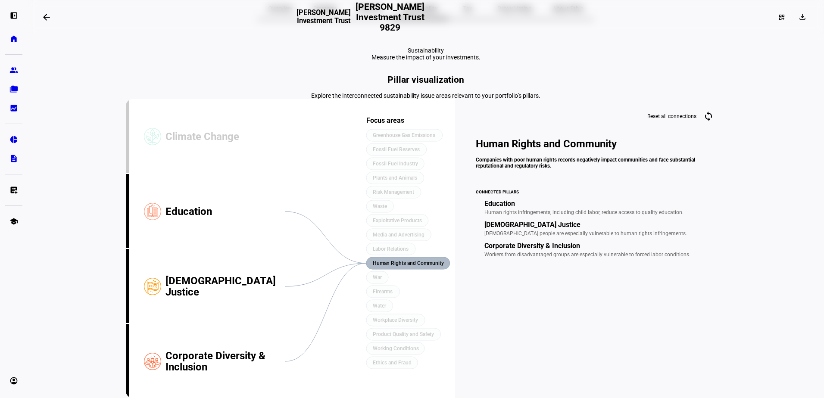
scroll to position [0, 0]
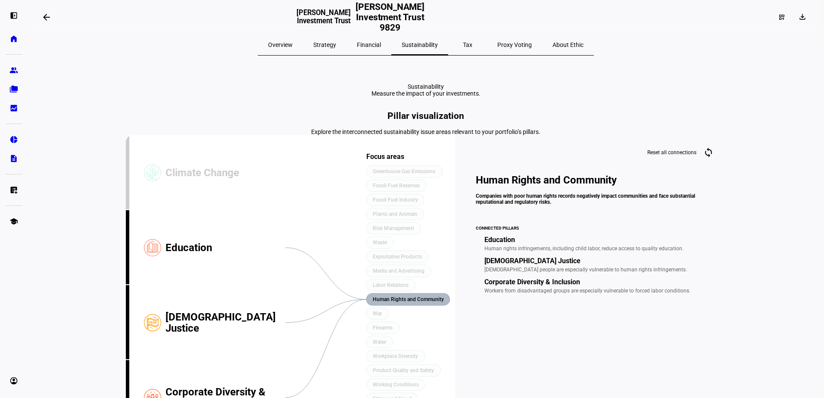
click at [506, 44] on span "Proxy Voting" at bounding box center [514, 45] width 34 height 6
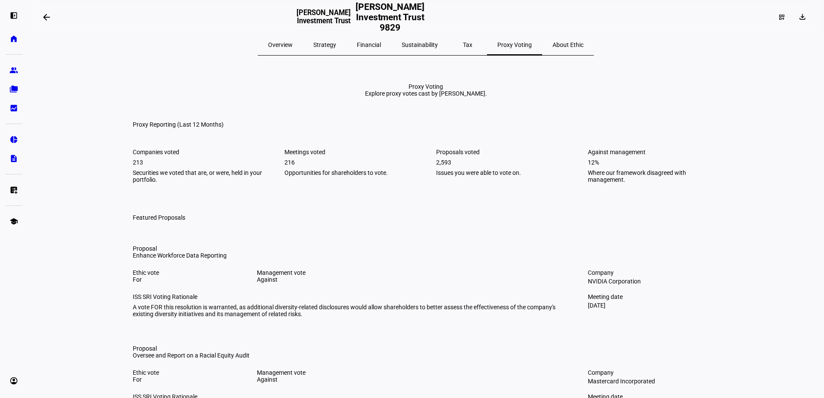
click at [64, 248] on eth-layout-page-content "arrow_backwards [PERSON_NAME] Investment Trust [PERSON_NAME] Investment Trust 9…" at bounding box center [426, 199] width 797 height 398
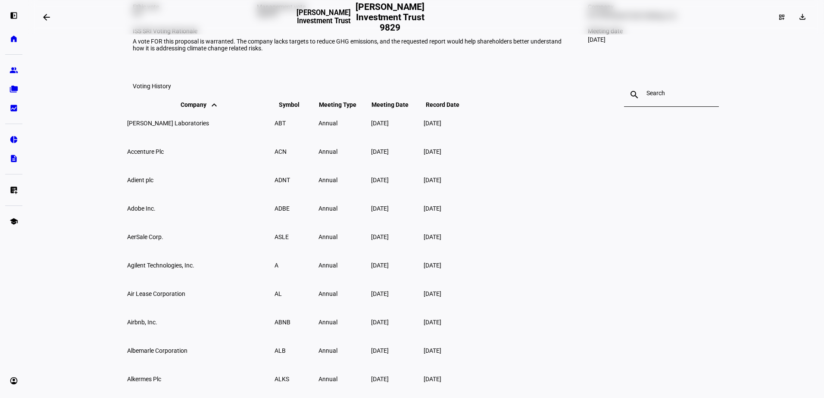
scroll to position [517, 0]
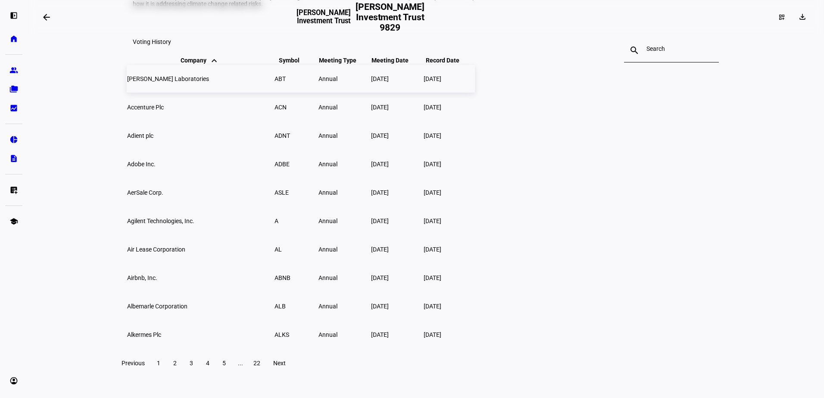
click at [185, 82] on span "[PERSON_NAME] Laboratories" at bounding box center [168, 78] width 82 height 7
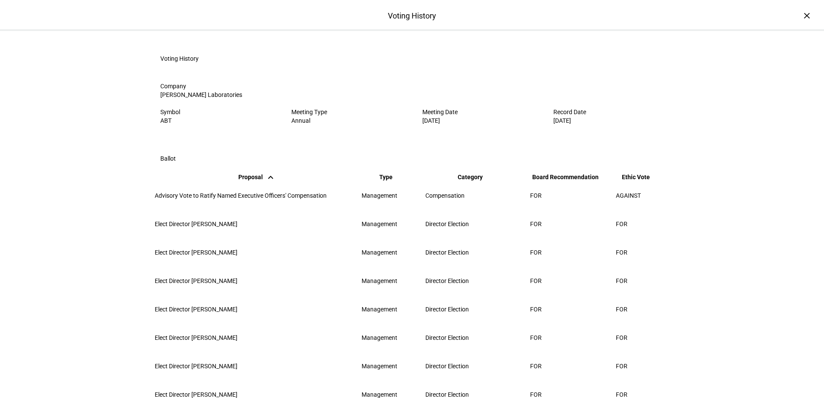
click at [458, 209] on td "Compensation" at bounding box center [477, 196] width 104 height 28
drag, startPoint x: 542, startPoint y: 238, endPoint x: 469, endPoint y: 248, distance: 74.0
click at [541, 209] on td "FOR" at bounding box center [572, 196] width 85 height 28
click at [238, 228] on span "Elect Director [PERSON_NAME]" at bounding box center [196, 224] width 83 height 7
click at [391, 238] on td "Management" at bounding box center [392, 224] width 63 height 28
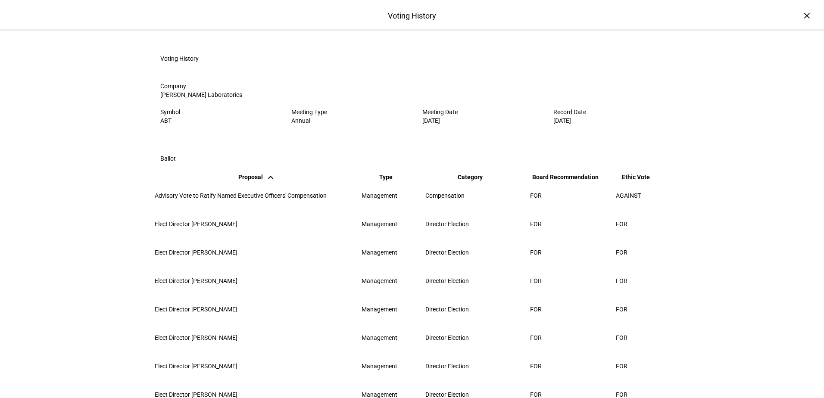
scroll to position [157, 0]
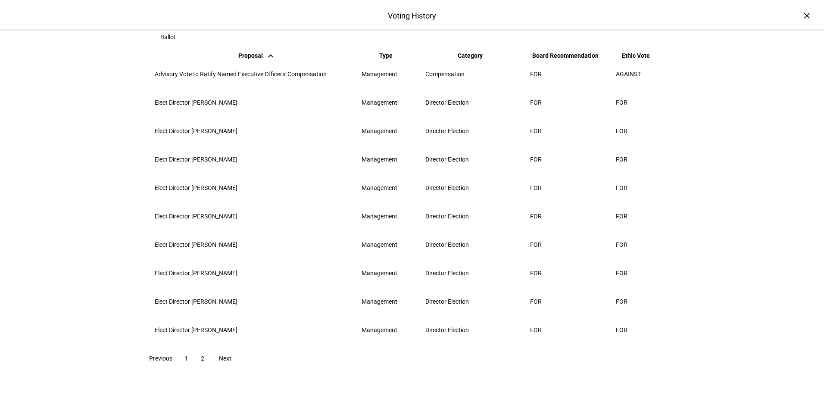
click at [239, 354] on span at bounding box center [225, 358] width 28 height 21
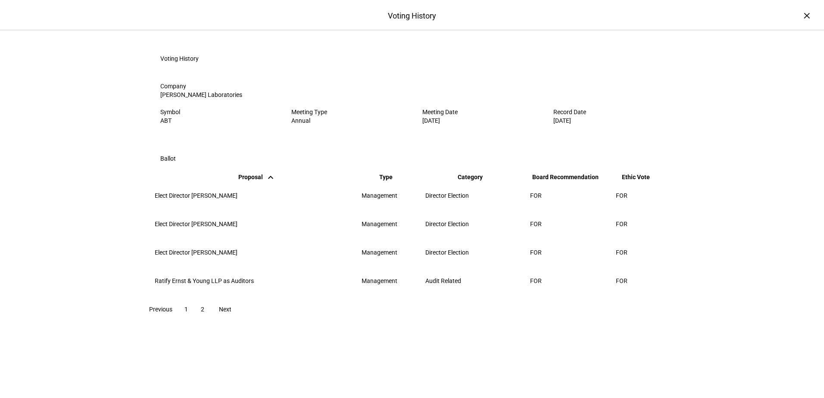
scroll to position [0, 0]
click at [217, 228] on span "Elect Director [PERSON_NAME]" at bounding box center [196, 224] width 83 height 7
click at [801, 13] on div "×" at bounding box center [807, 16] width 14 height 14
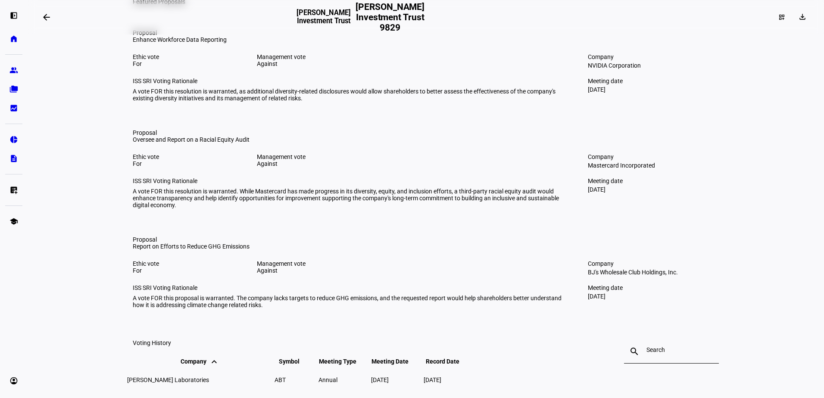
scroll to position [216, 0]
click at [135, 102] on div "Ethic vote For Management vote Against ISS SRI Voting Rationale A vote FOR this…" at bounding box center [350, 78] width 435 height 48
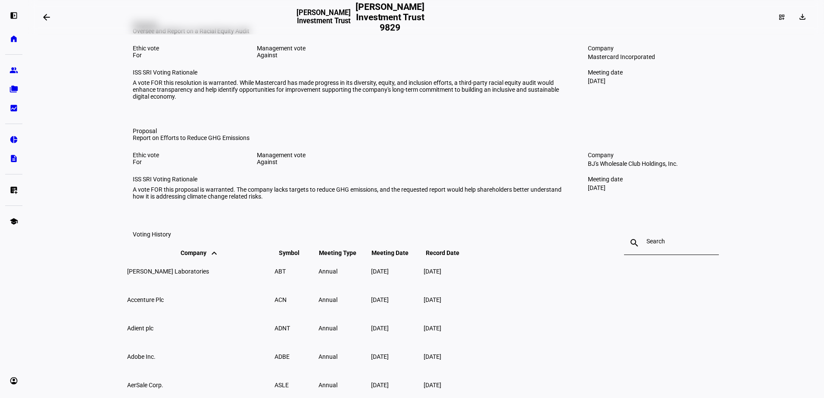
scroll to position [345, 0]
